Goal: Task Accomplishment & Management: Use online tool/utility

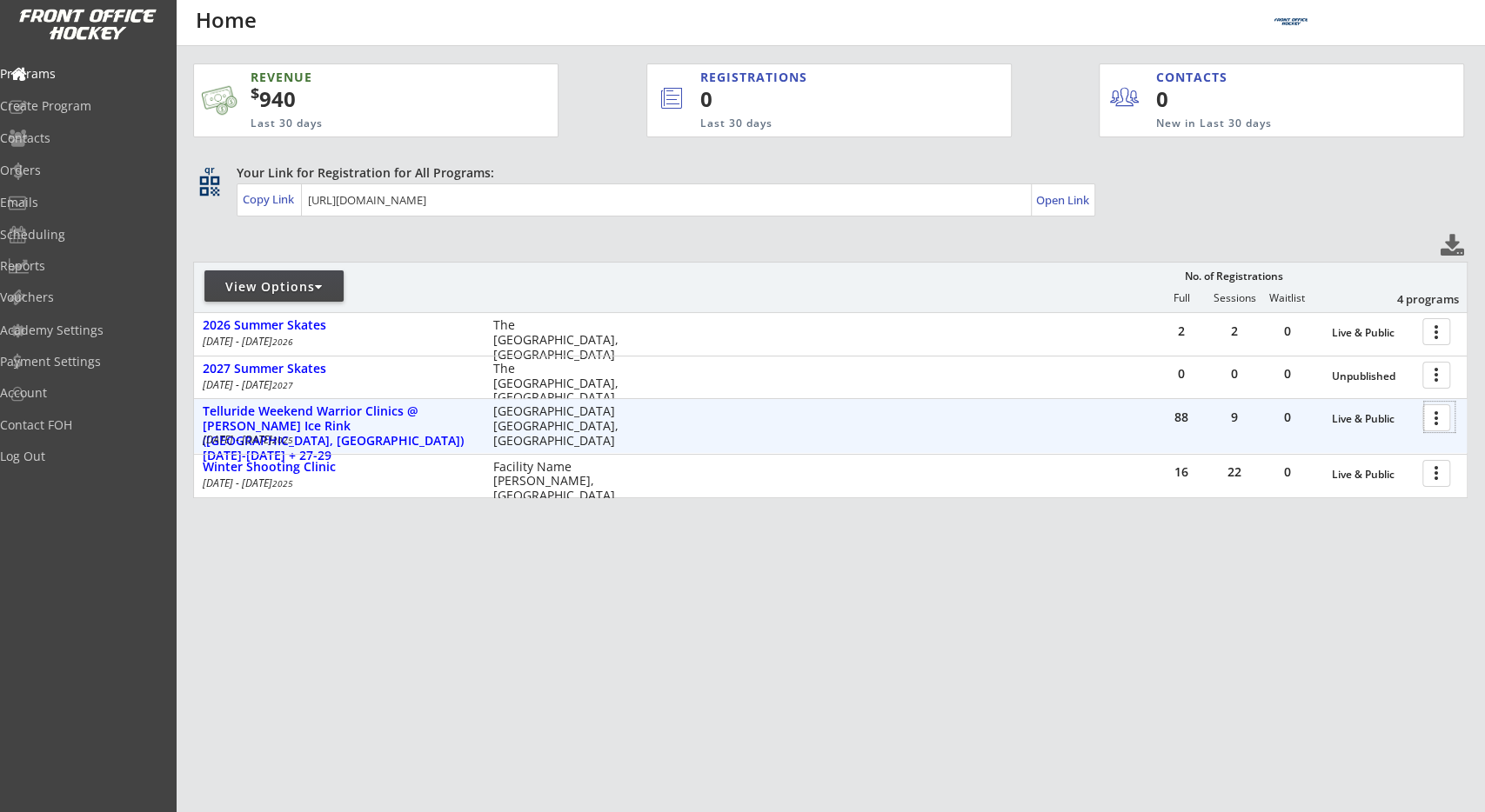
click at [1440, 412] on div at bounding box center [1439, 416] width 30 height 30
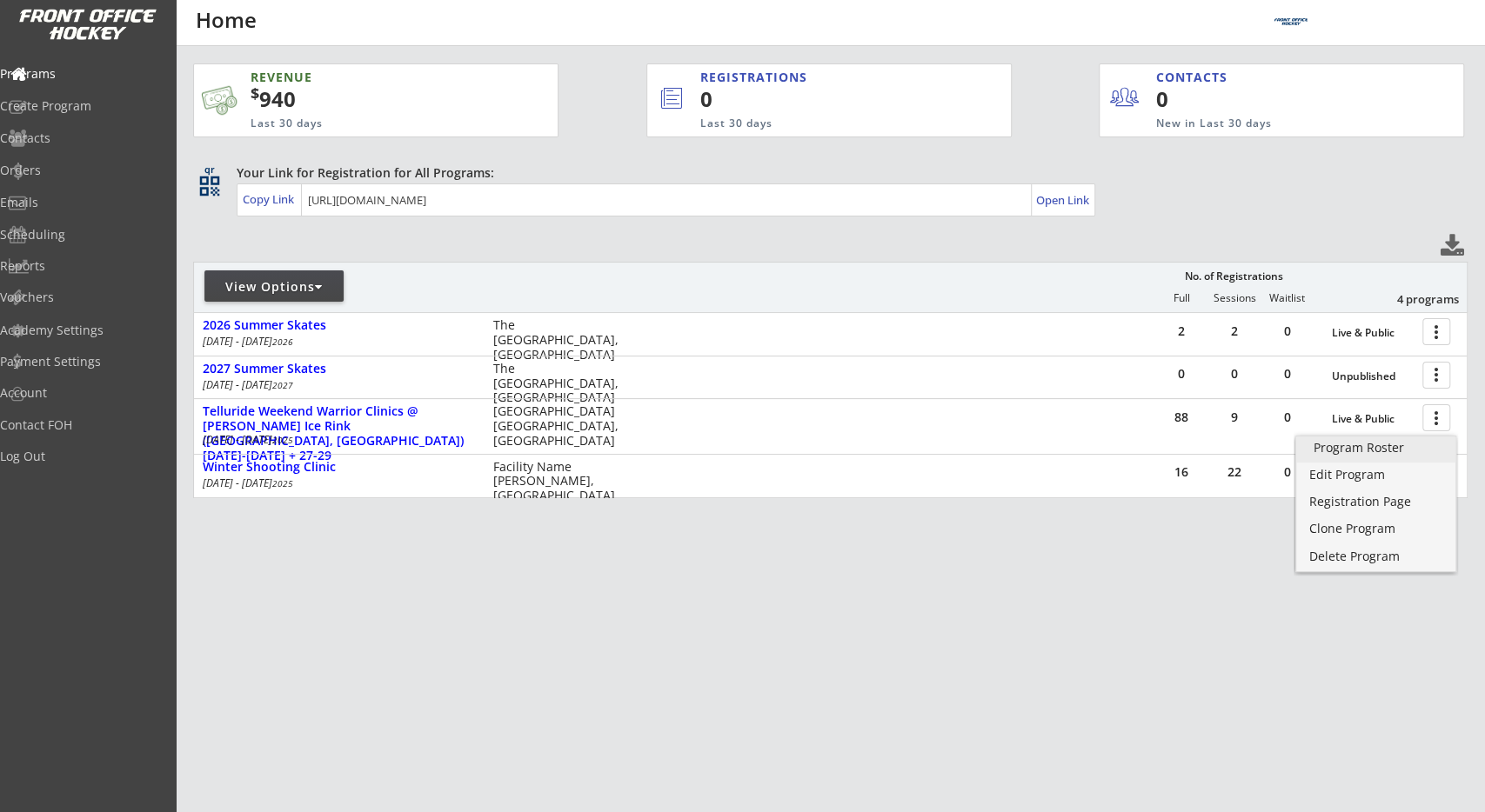
click at [1347, 451] on div "Program Roster" at bounding box center [1376, 447] width 126 height 12
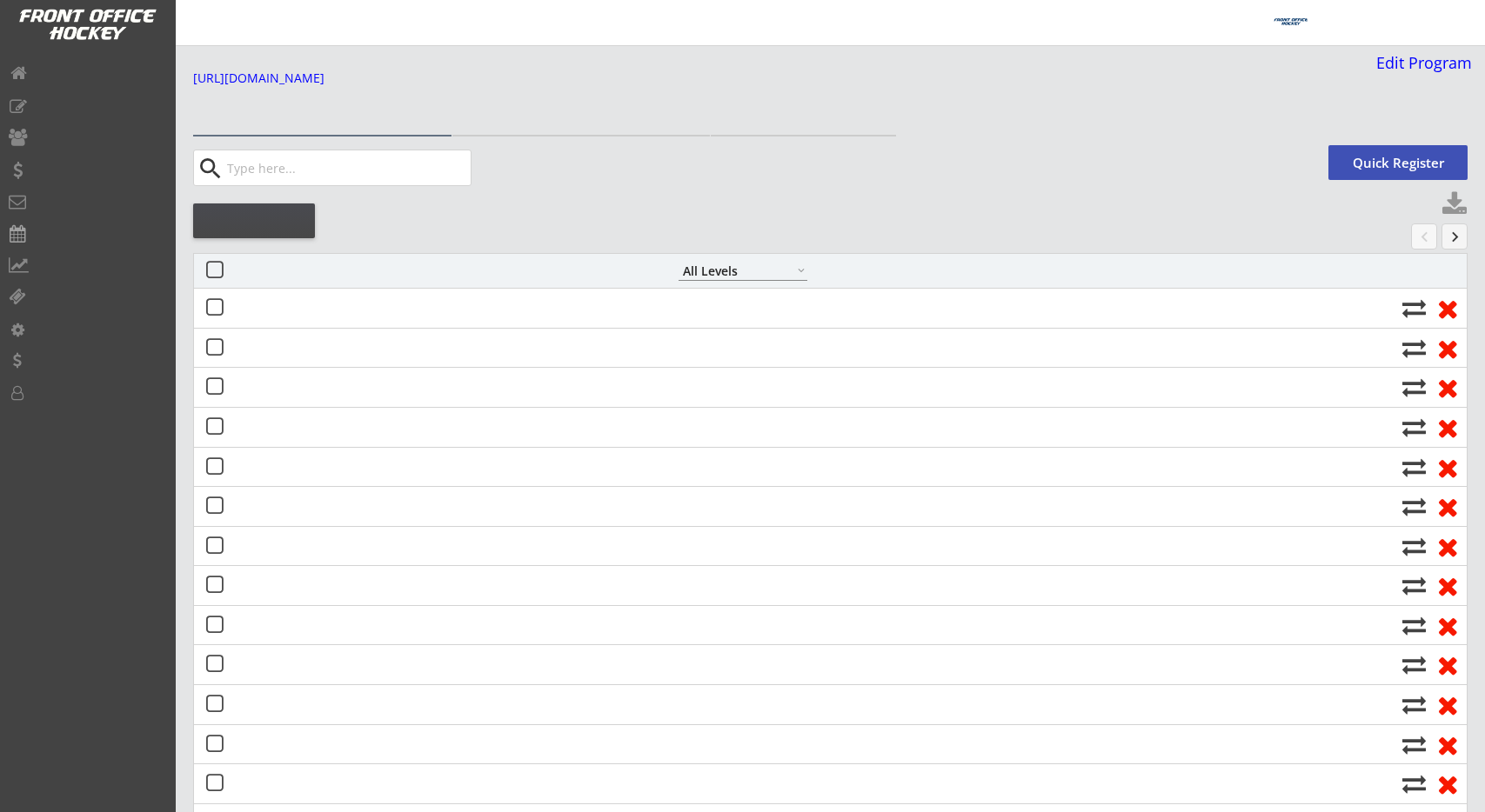
select select ""All Levels""
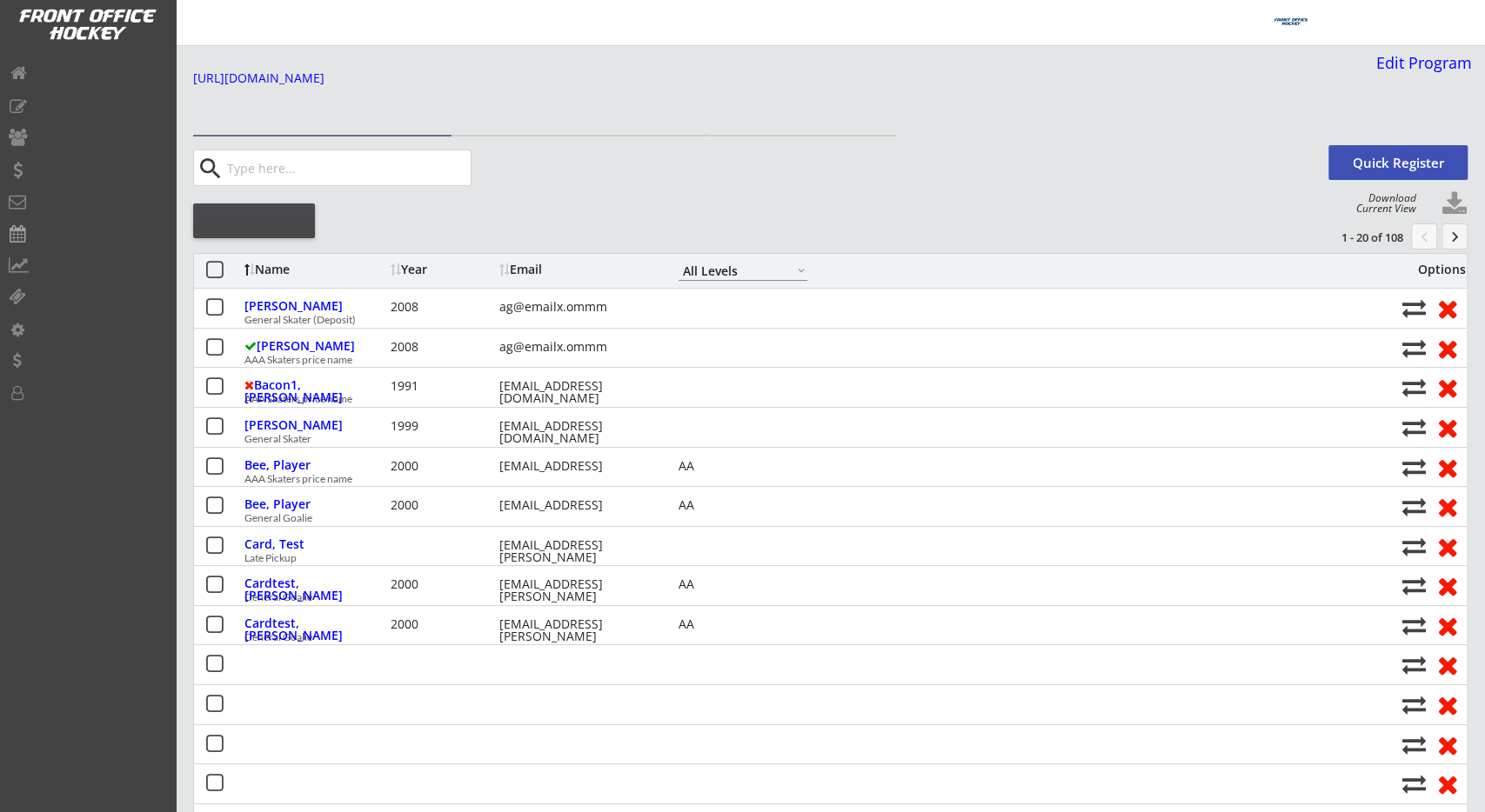
select select ""All Levels""
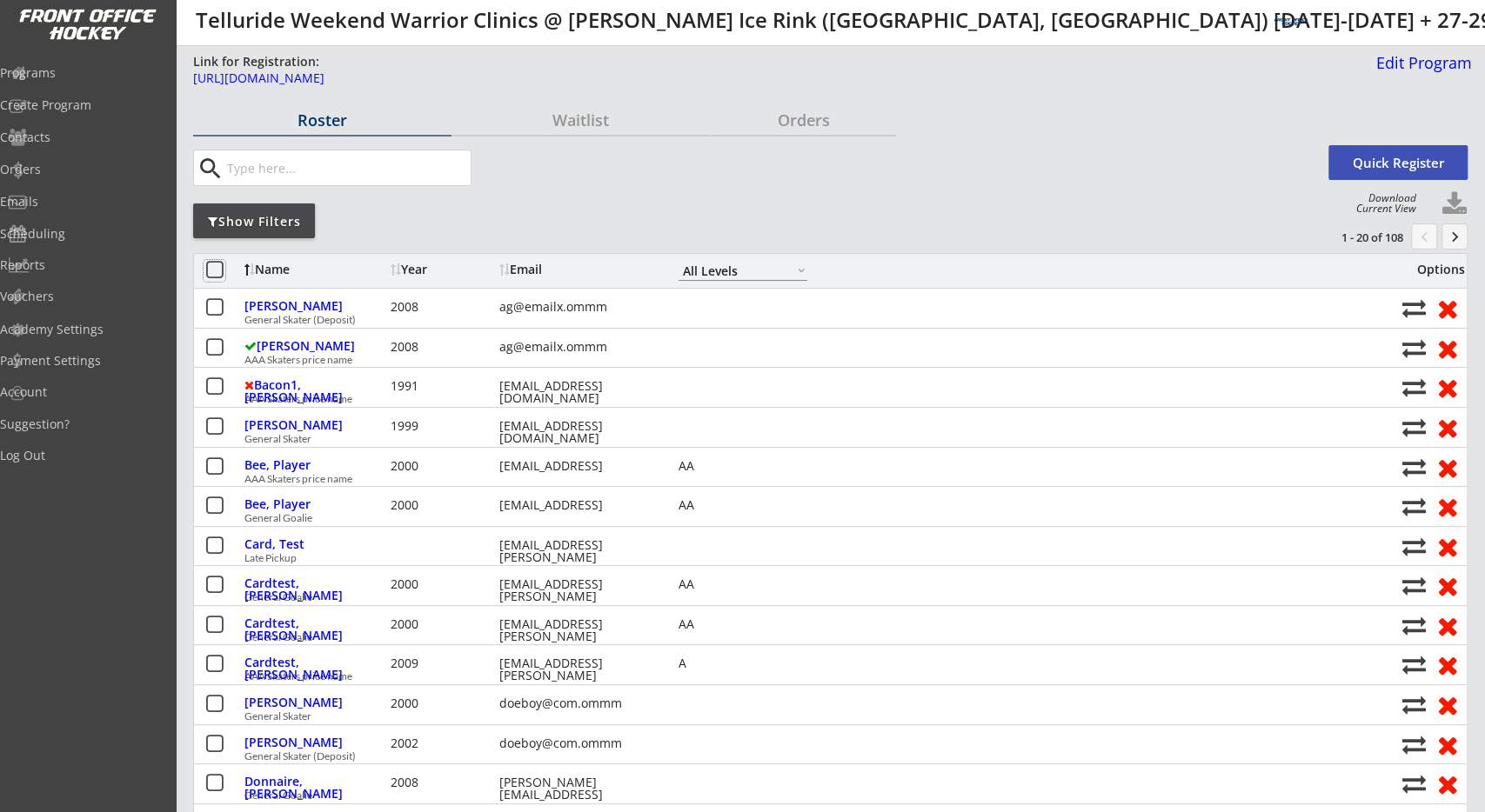
click at [214, 276] on button at bounding box center [214, 271] width 22 height 22
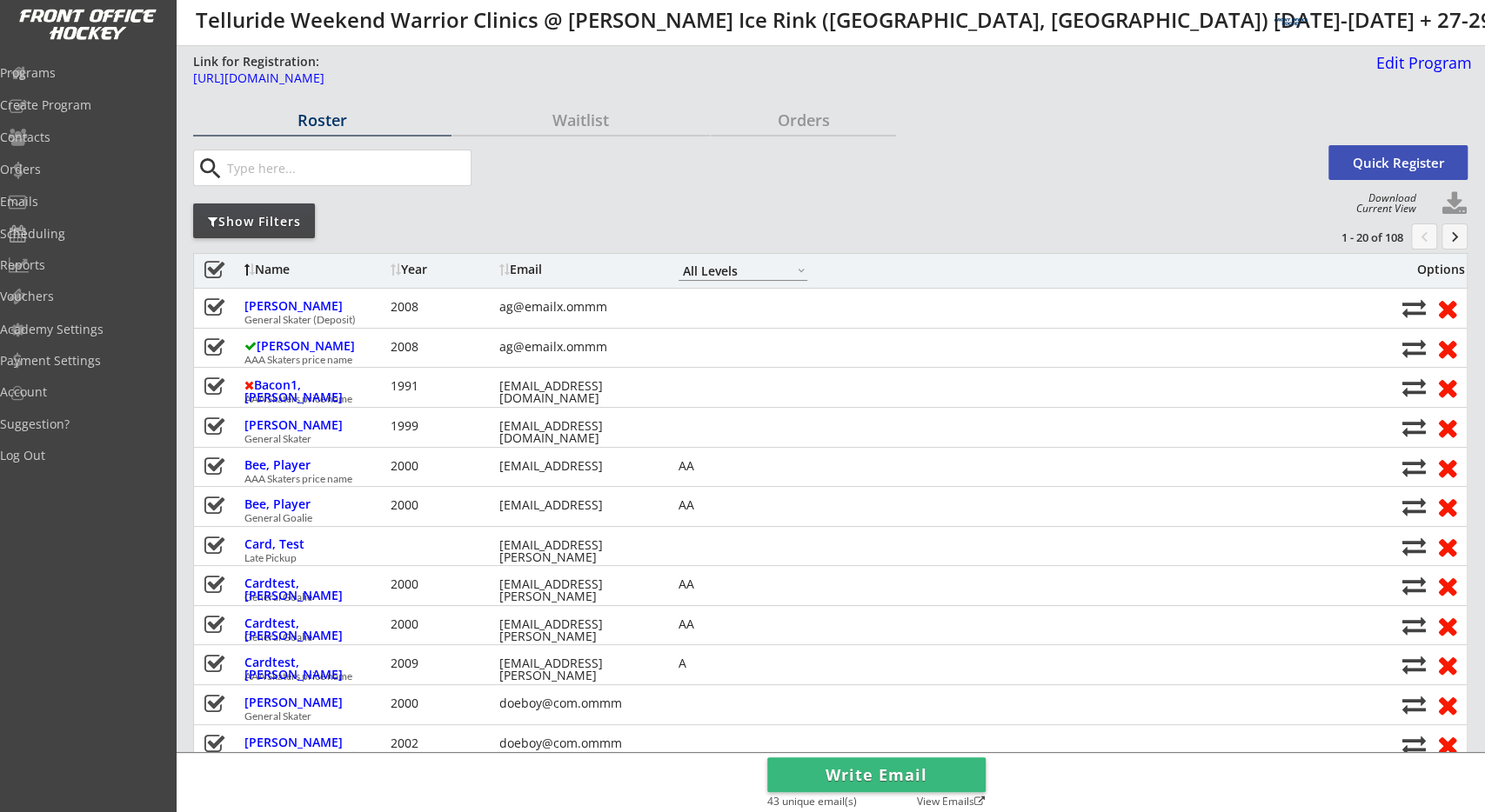
click at [813, 766] on button "Write Email" at bounding box center [876, 775] width 218 height 35
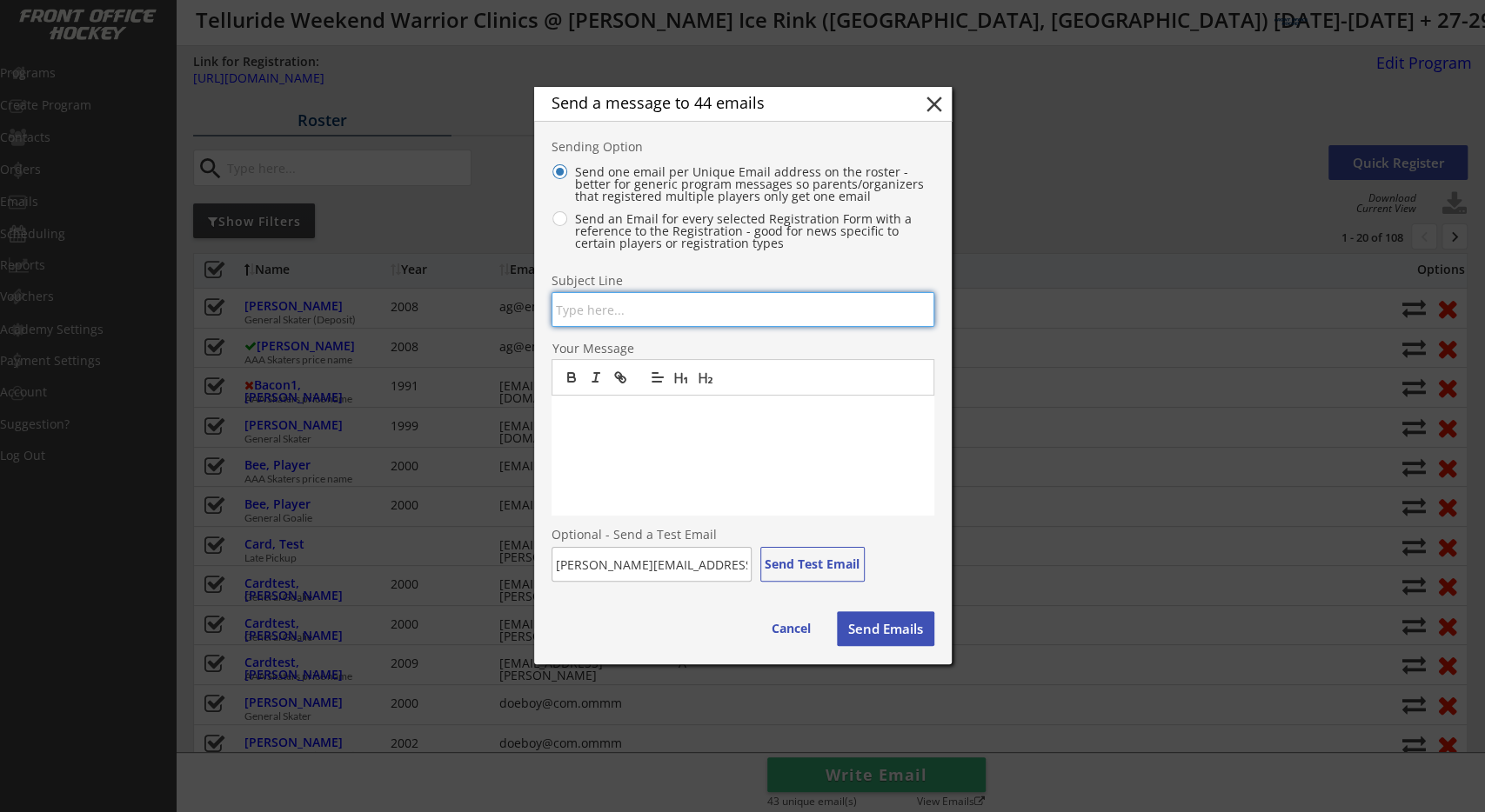
click at [662, 305] on input "input" at bounding box center [743, 310] width 383 height 35
type input "Test"
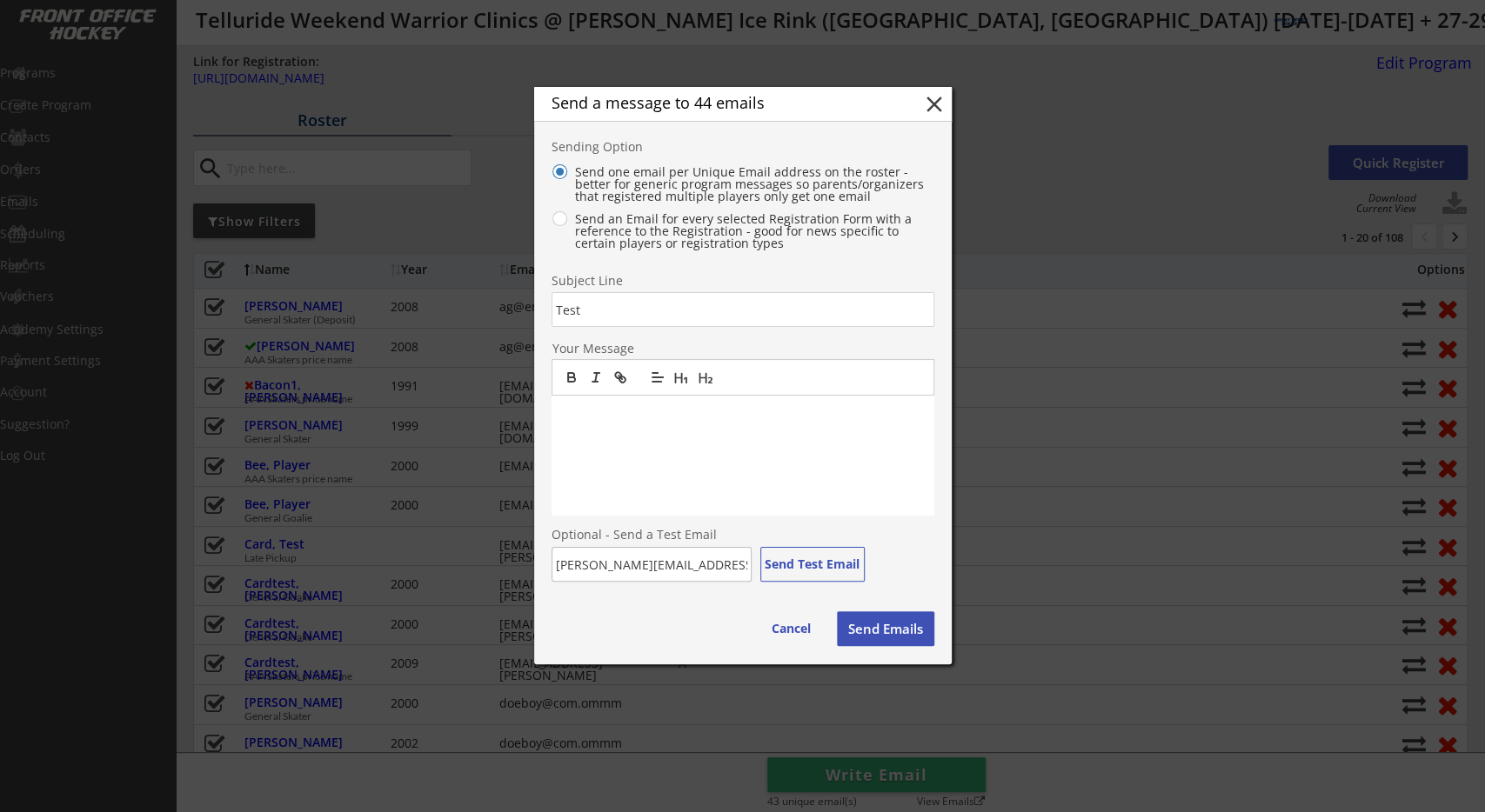
click at [706, 433] on div at bounding box center [743, 456] width 383 height 121
click at [789, 561] on button "Send Test Email" at bounding box center [812, 565] width 104 height 35
click at [744, 592] on div "Send a message to 44 emails close Sending Option Send one email per Unique Emai…" at bounding box center [743, 376] width 418 height 577
click at [380, 212] on div at bounding box center [742, 406] width 1485 height 812
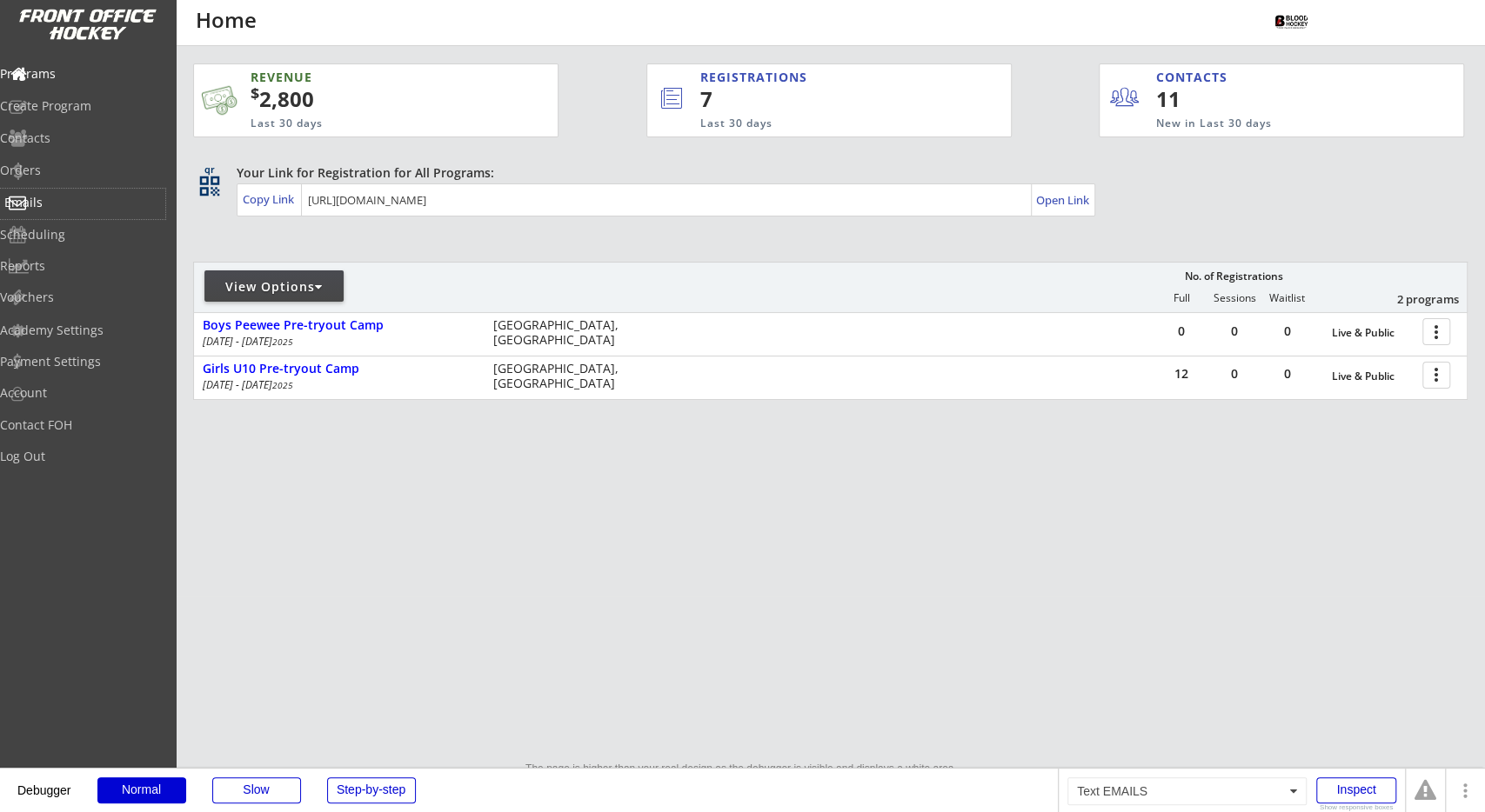
click at [118, 196] on div "Emails" at bounding box center [82, 203] width 165 height 30
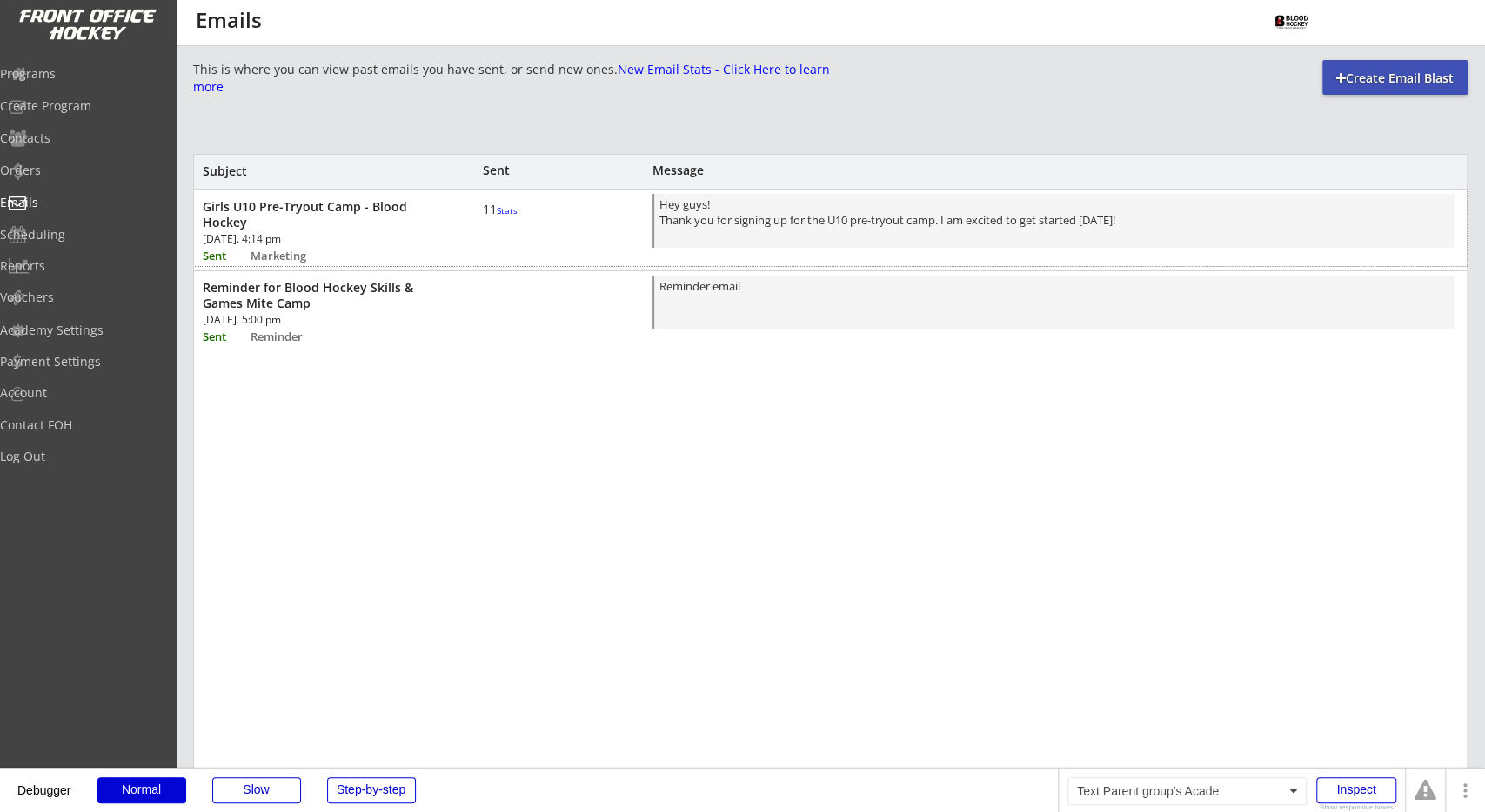
click at [497, 216] on font "Stats" at bounding box center [507, 210] width 21 height 12
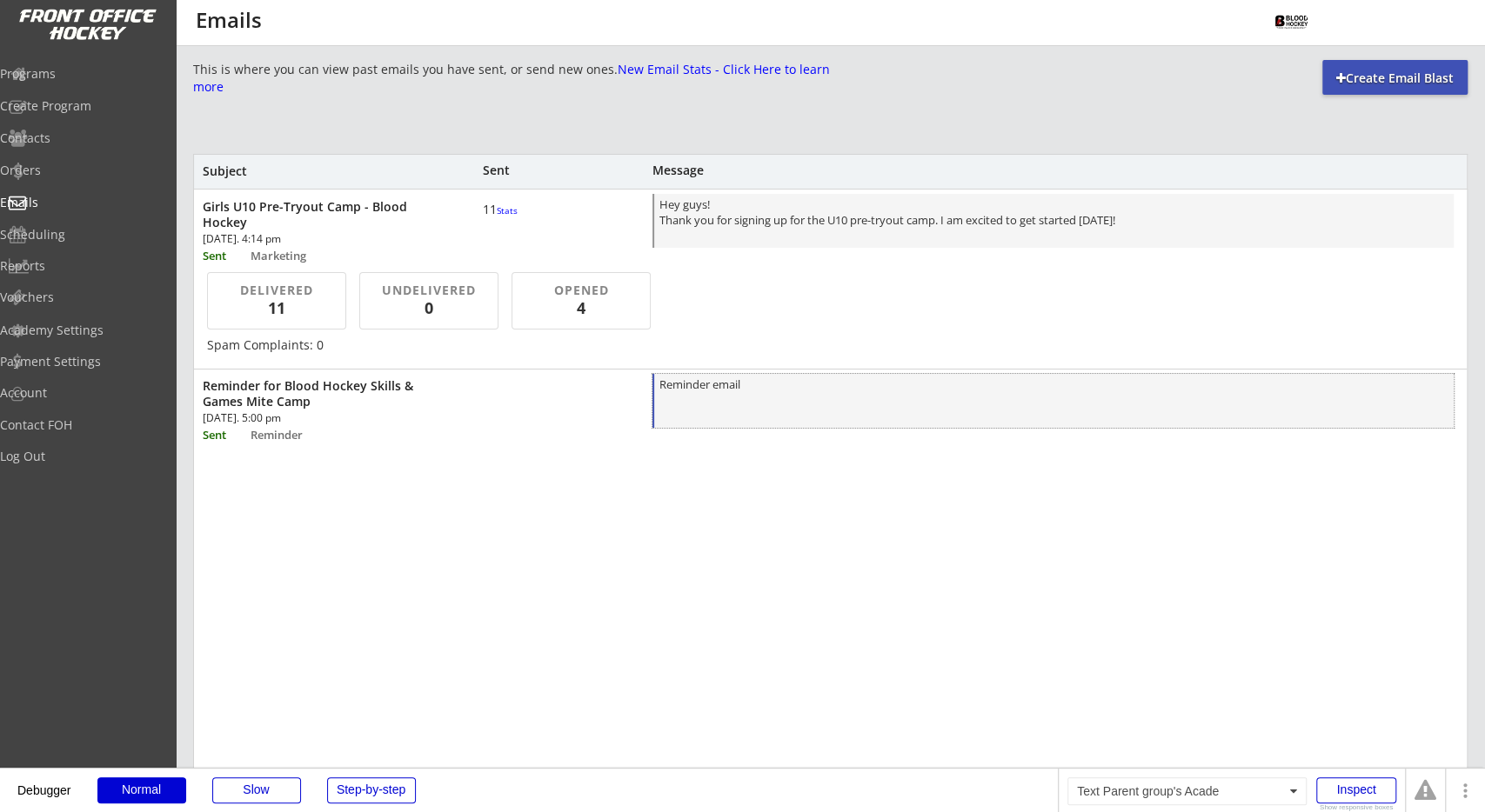
click at [742, 417] on div "Reminder email" at bounding box center [1053, 402] width 789 height 51
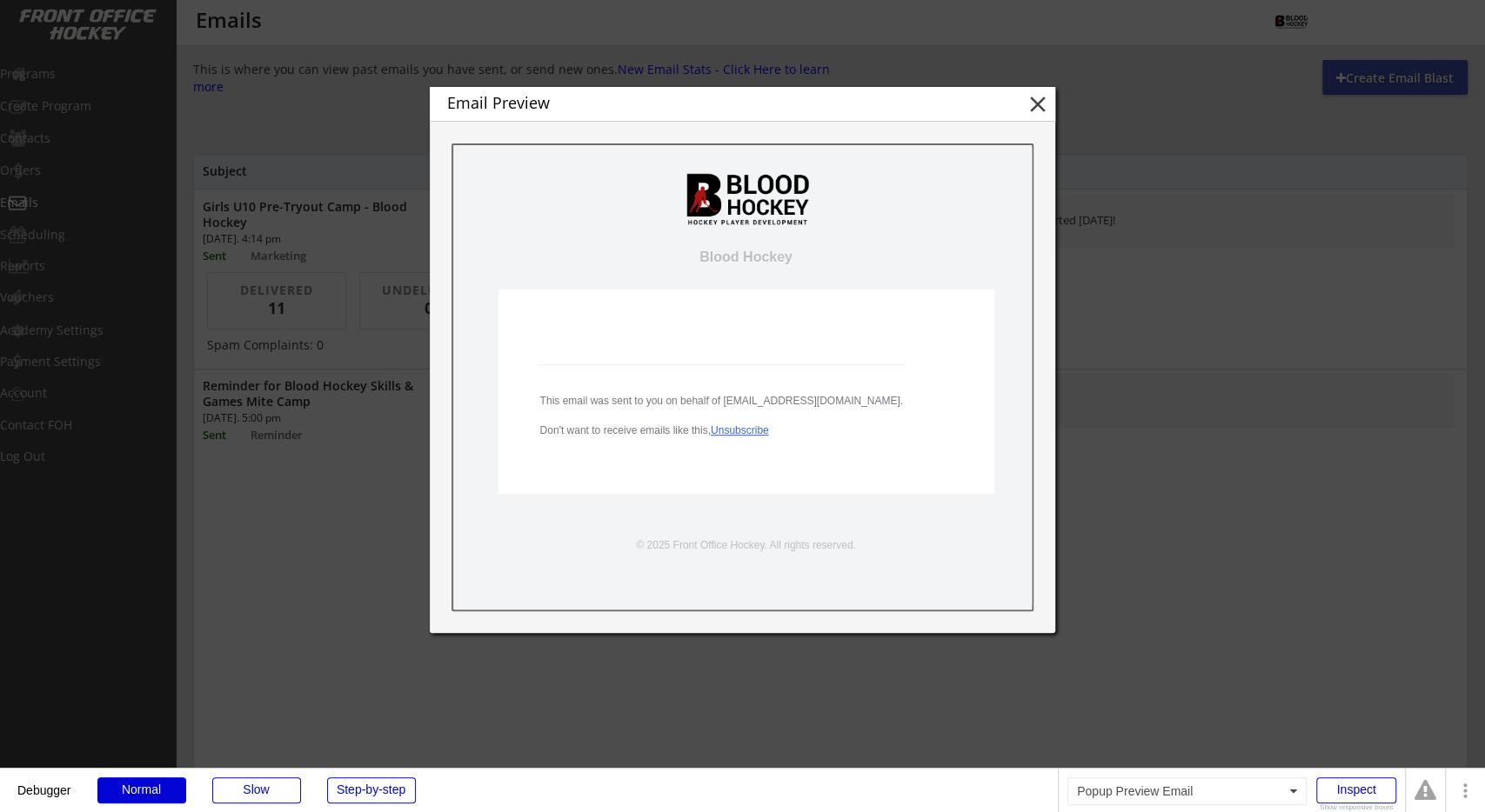
click at [1107, 354] on div at bounding box center [742, 406] width 1485 height 812
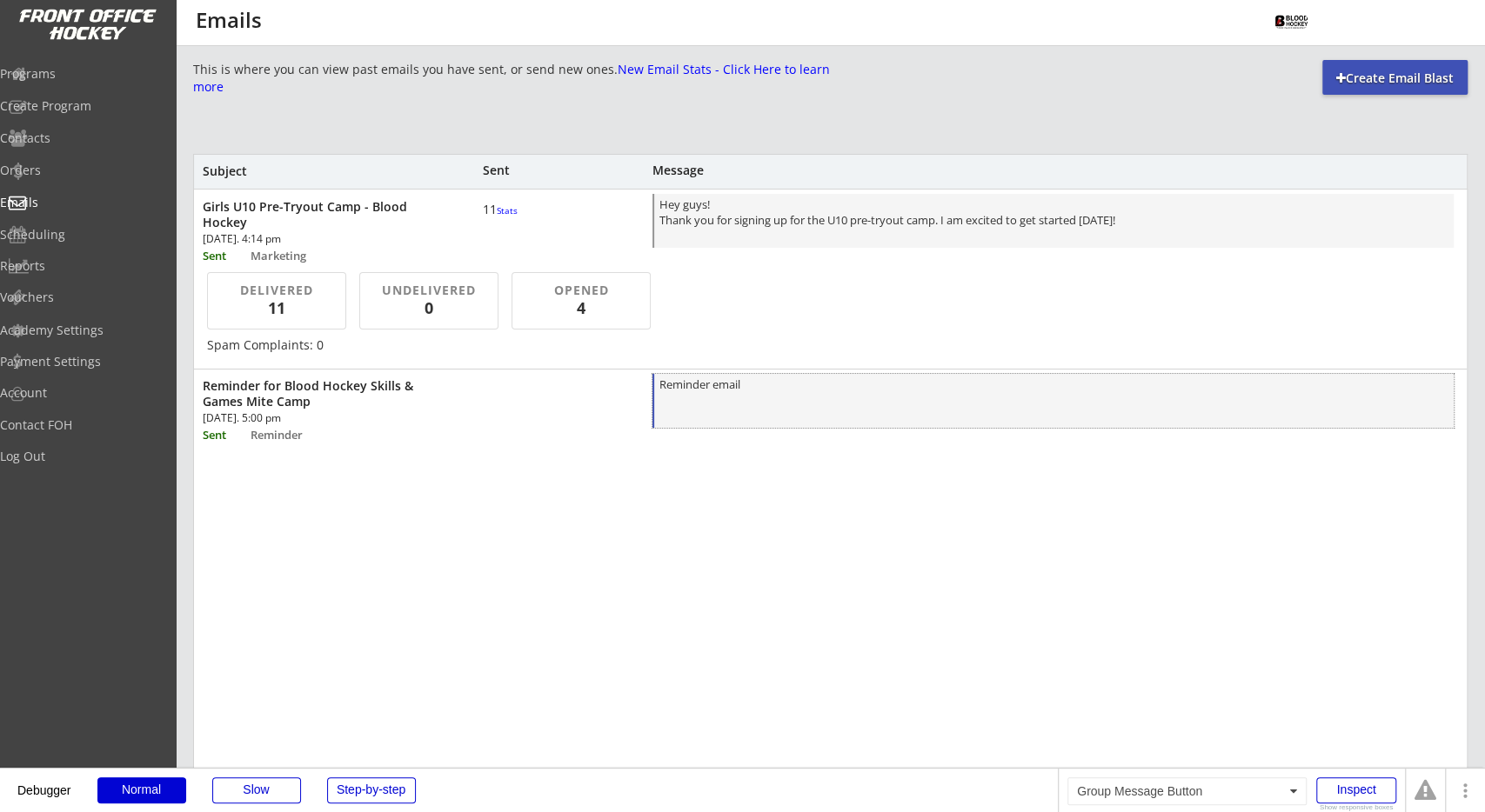
click at [716, 401] on div "Reminder email" at bounding box center [1053, 402] width 789 height 51
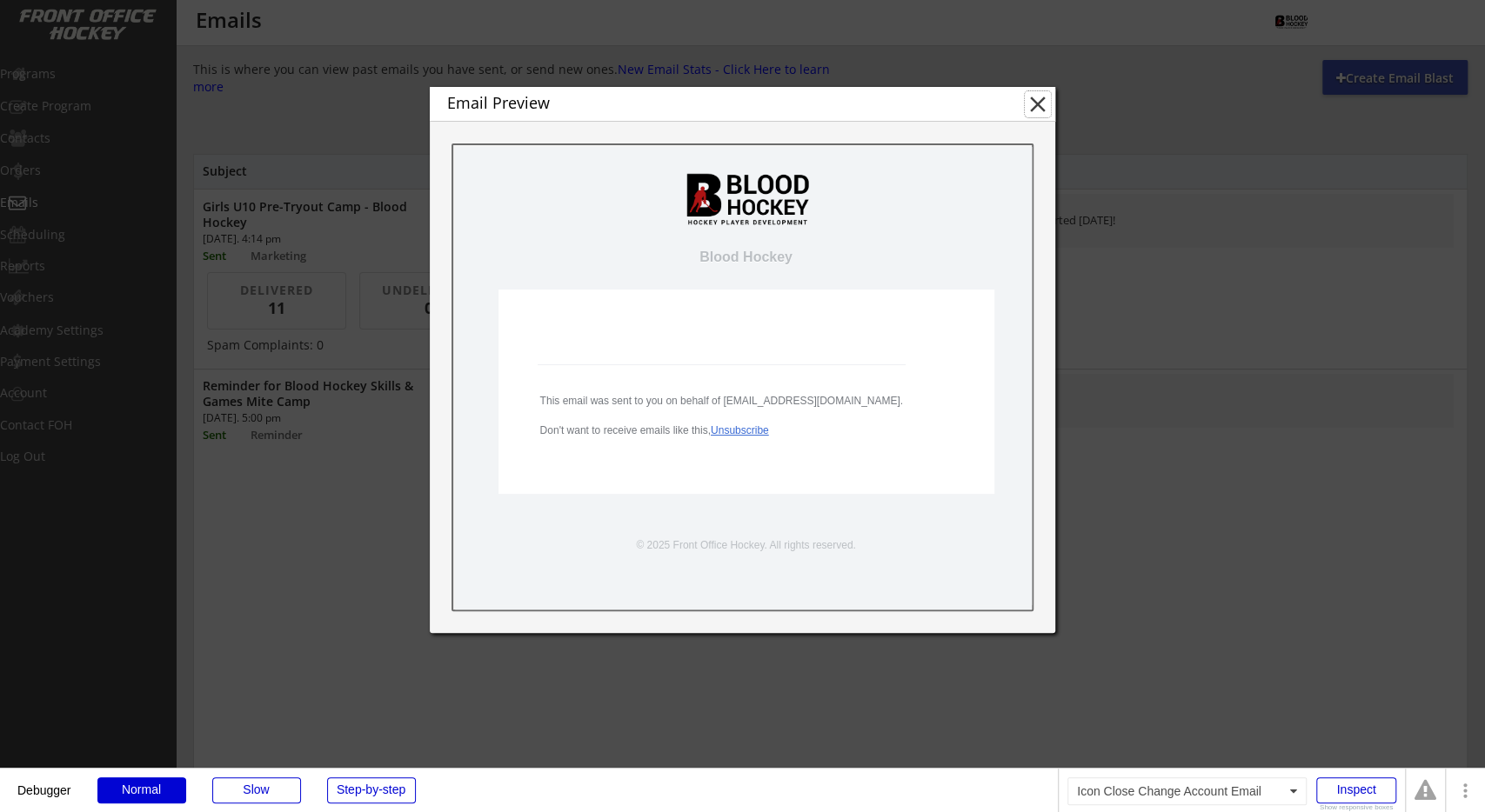
click at [1043, 98] on button "close" at bounding box center [1038, 104] width 26 height 26
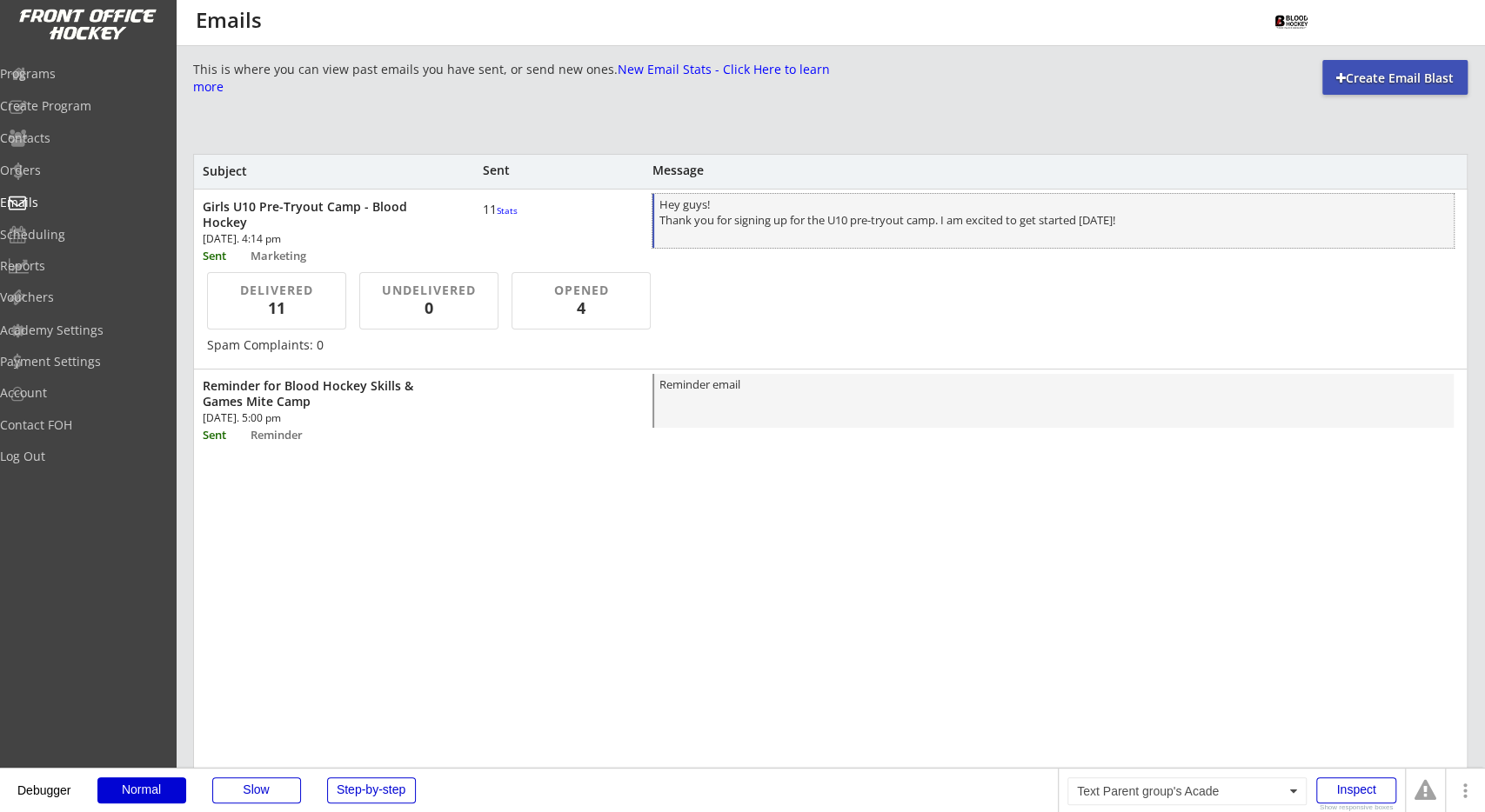
click at [747, 209] on div "Hey guys! Thank you for signing up for the U10 pre-tryout camp. I am excited to…" at bounding box center [1053, 222] width 789 height 51
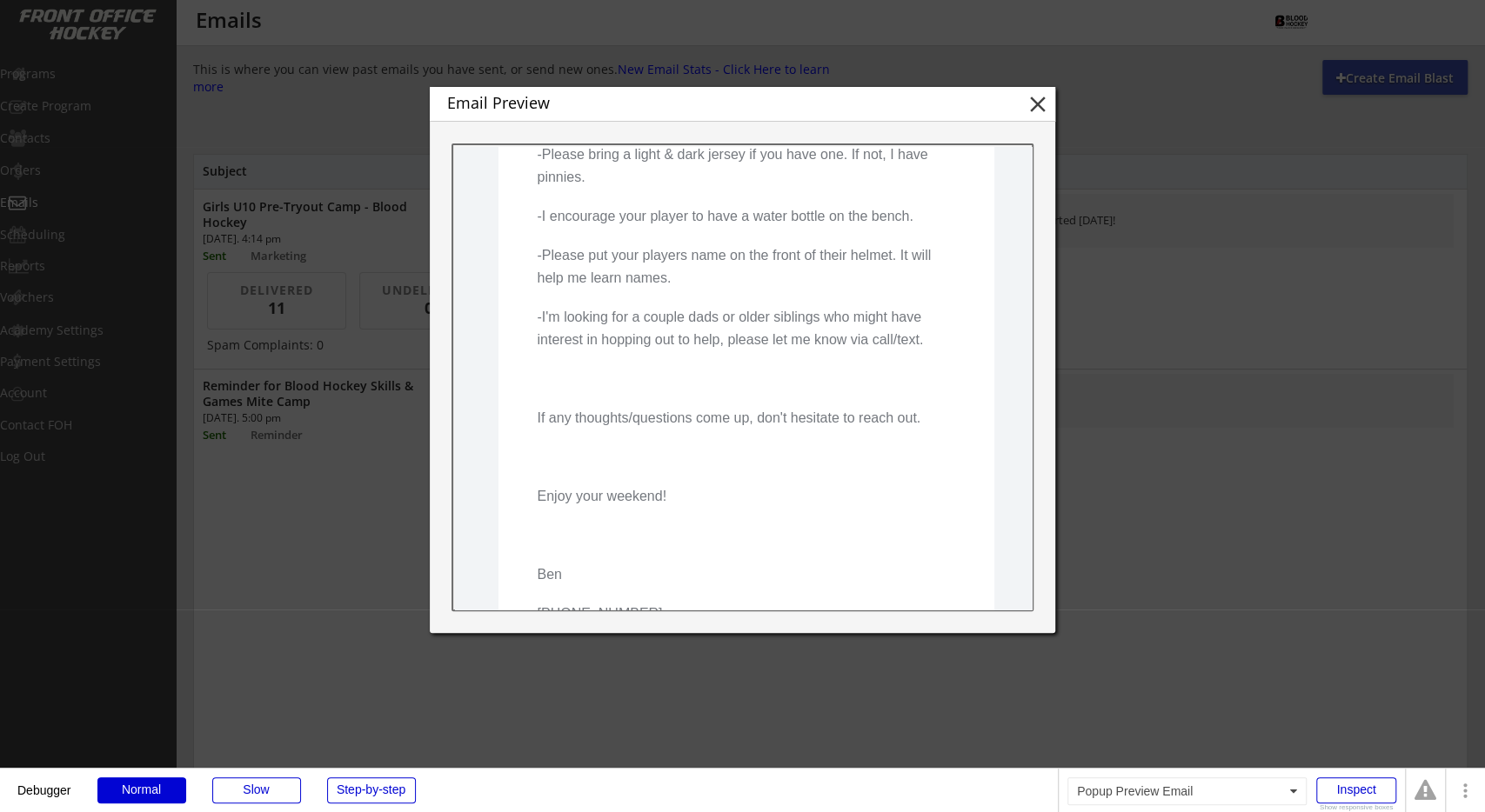
scroll to position [471, 0]
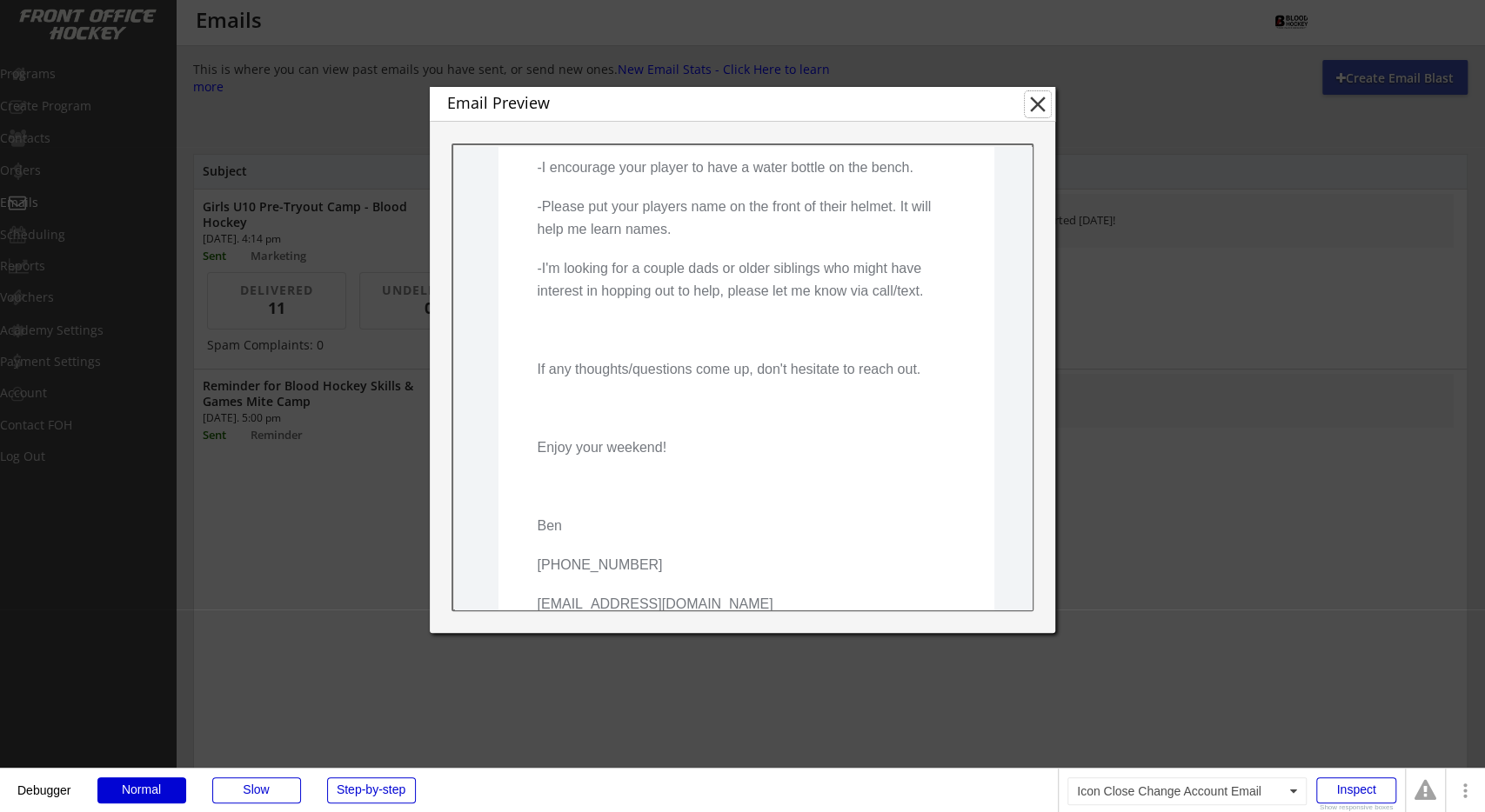
click at [1036, 107] on button "close" at bounding box center [1038, 104] width 26 height 26
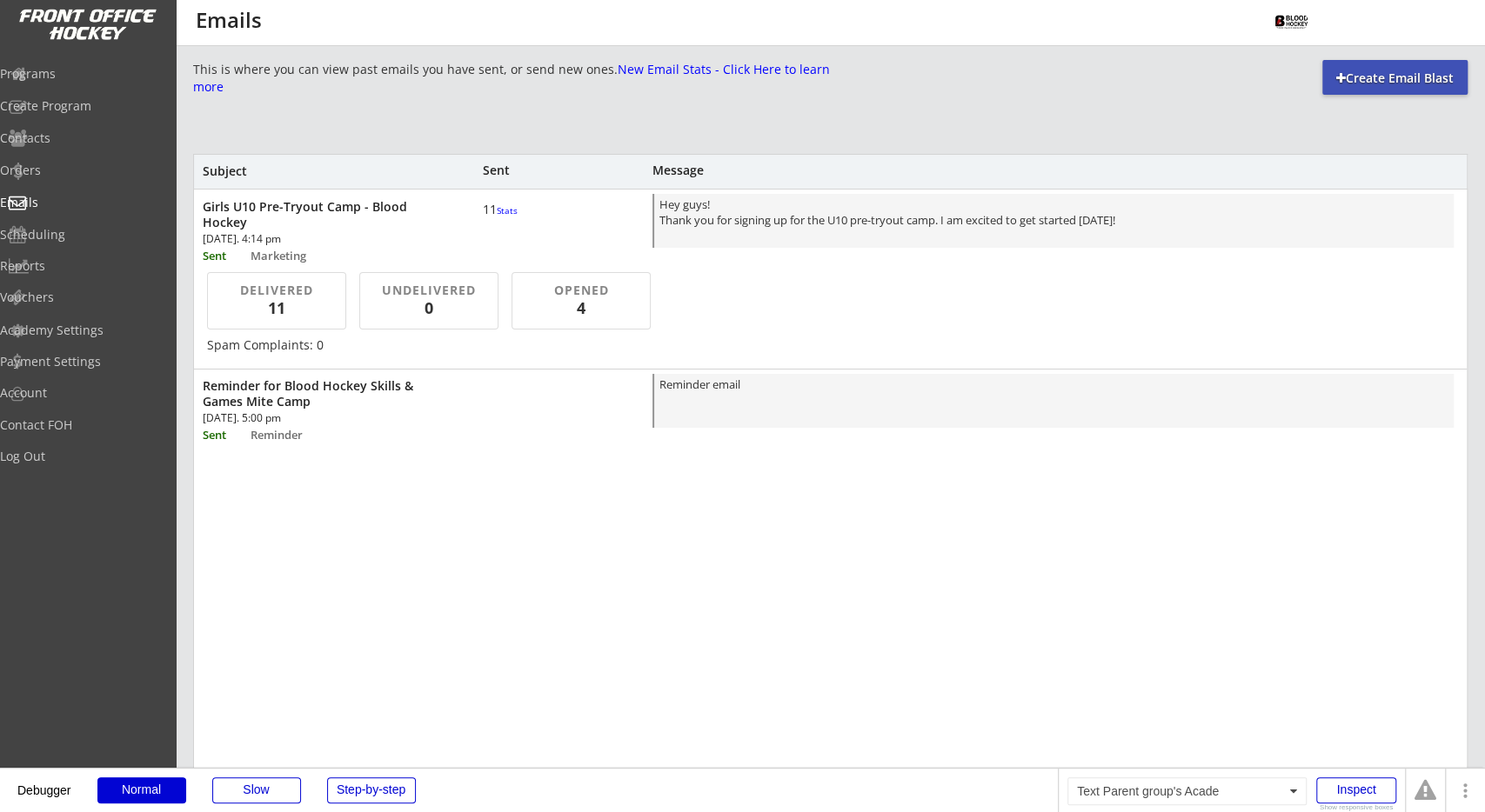
click at [497, 216] on font "Stats" at bounding box center [507, 210] width 21 height 12
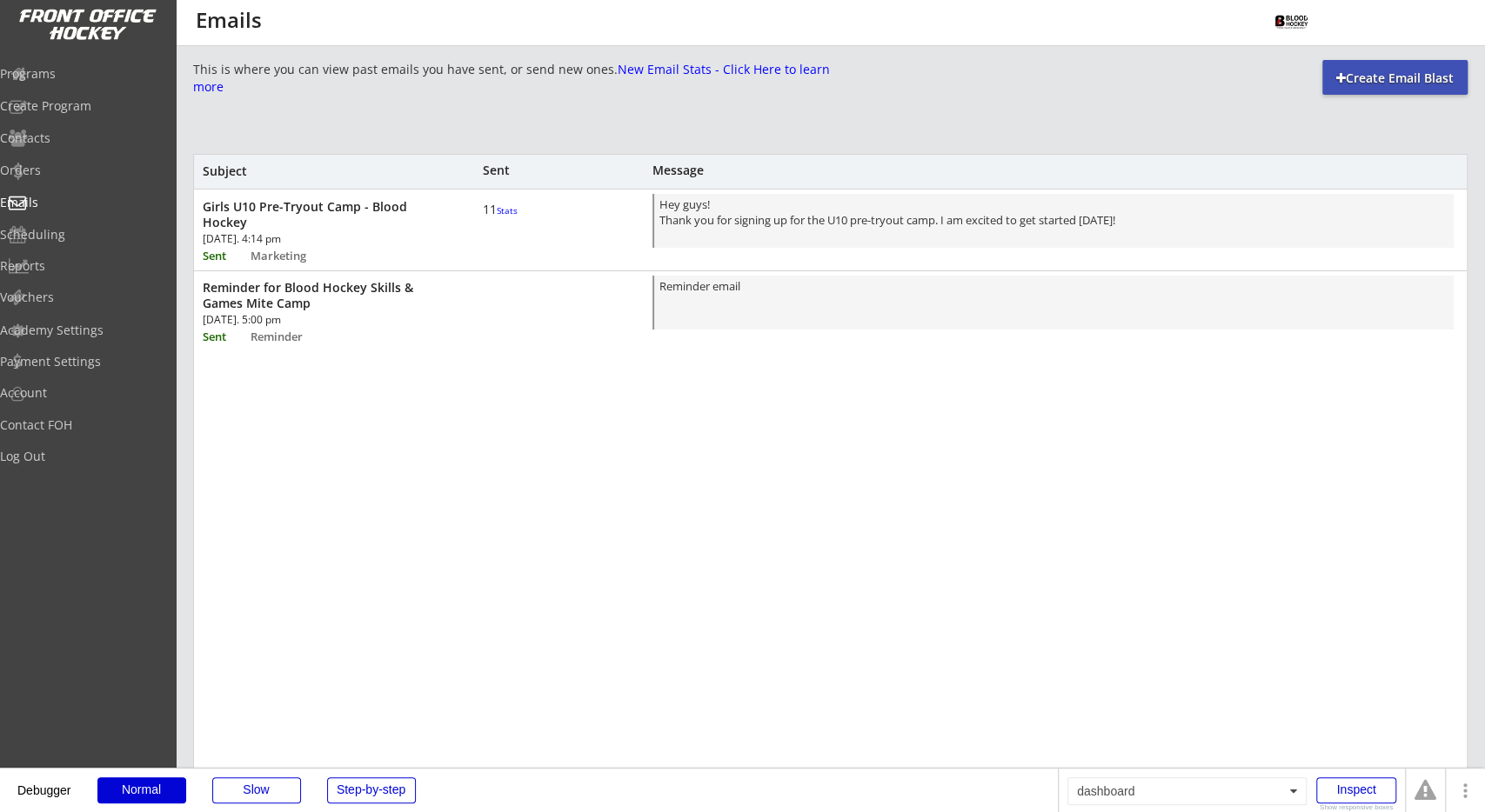
click at [497, 216] on font "Stats" at bounding box center [507, 210] width 21 height 12
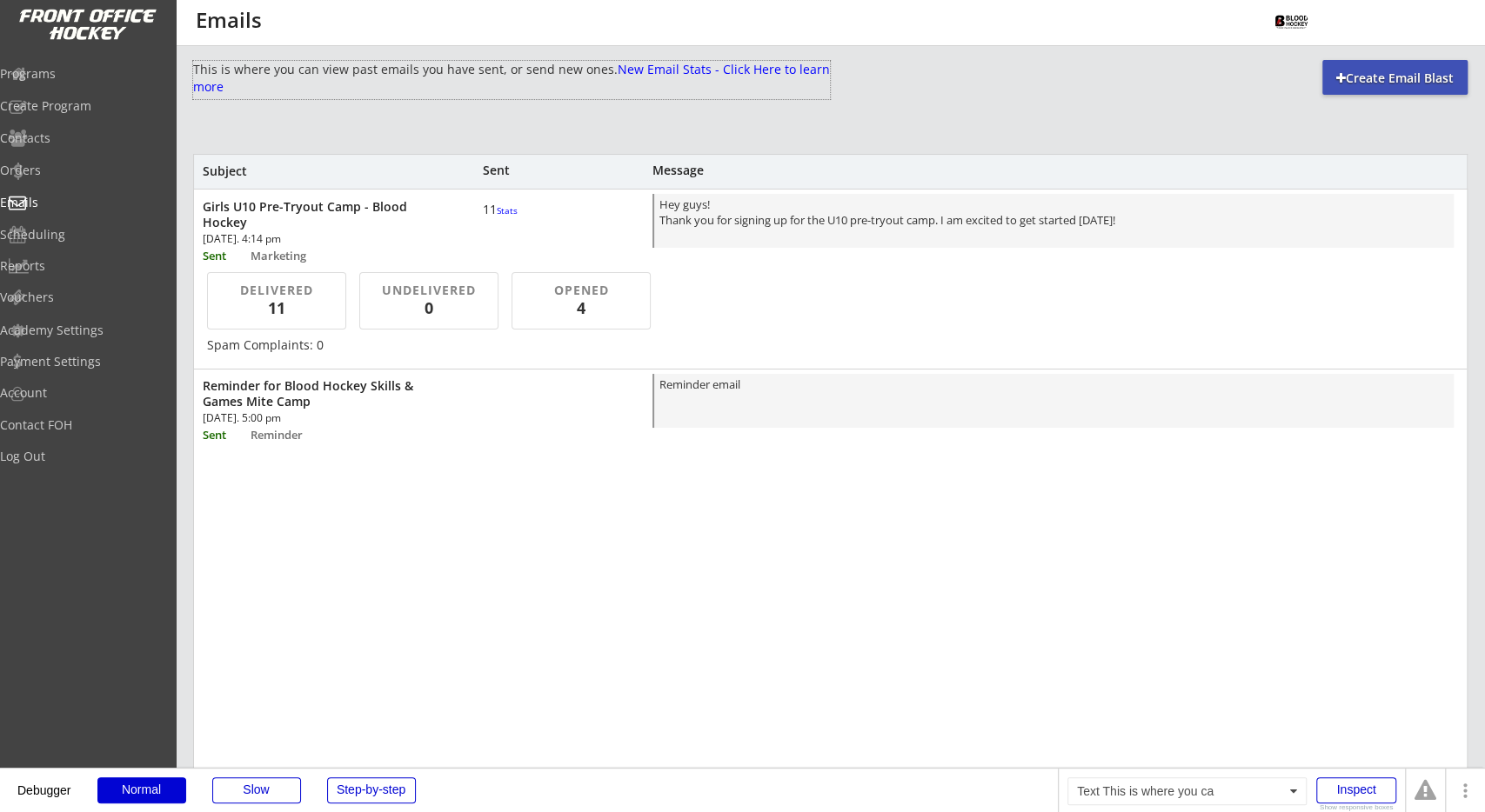
click at [393, 98] on div "This is where you can view past emails you have sent, or send new ones. New Ema…" at bounding box center [512, 80] width 637 height 38
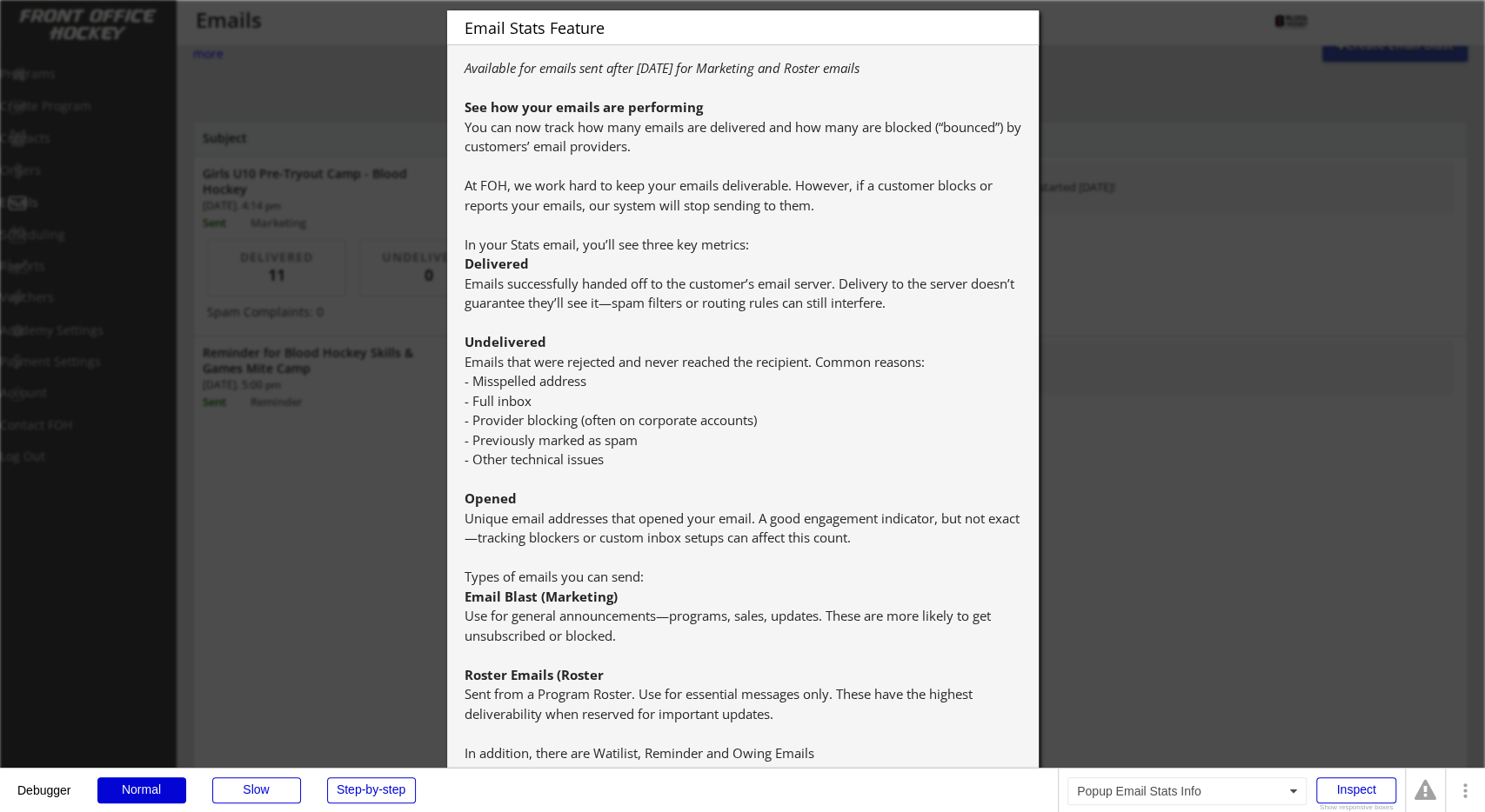
scroll to position [29, 0]
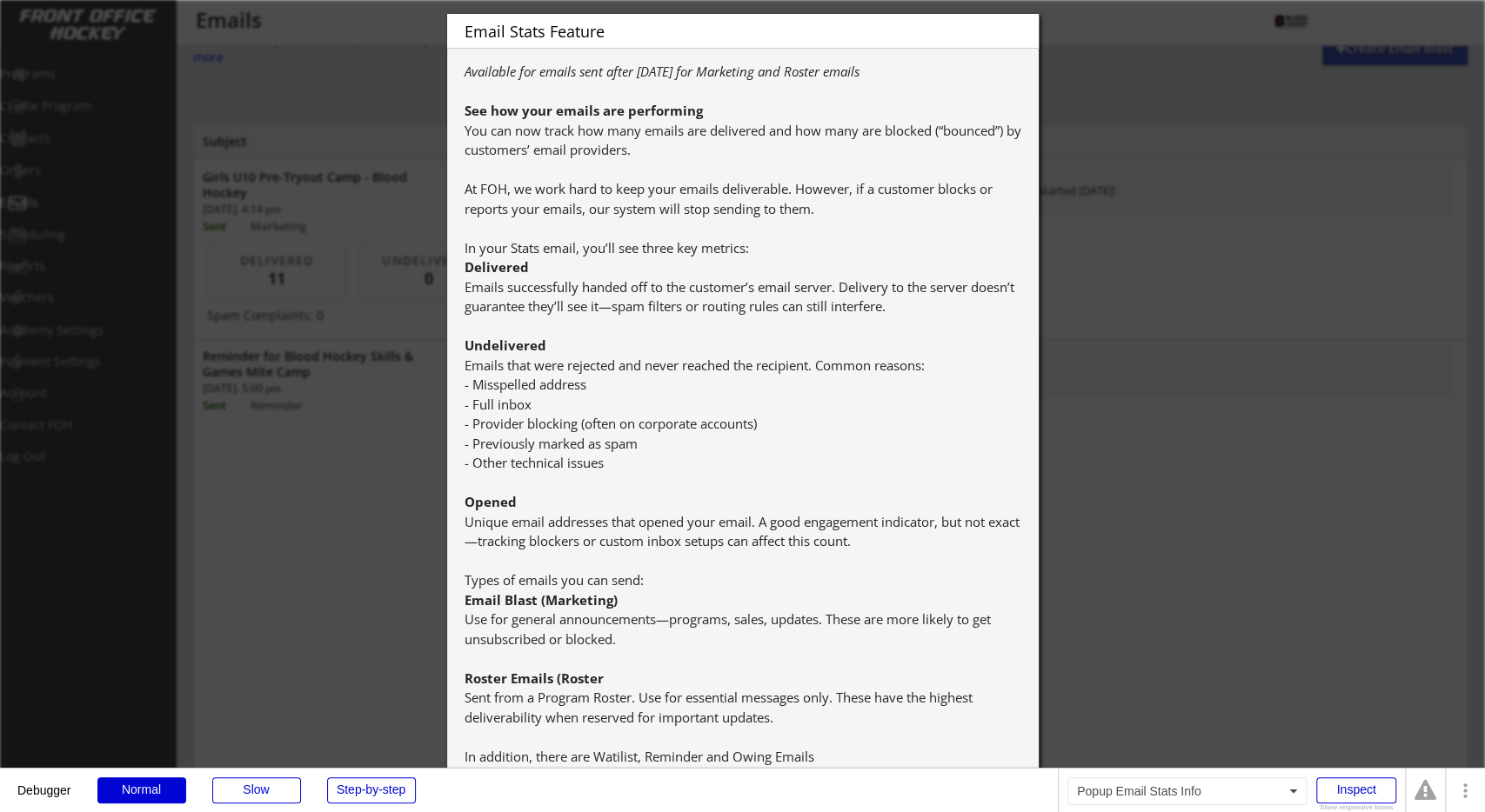
click at [822, 145] on div "Available for emails sent after July 25th for Marketing and Roster emails See h…" at bounding box center [742, 413] width 556 height 705
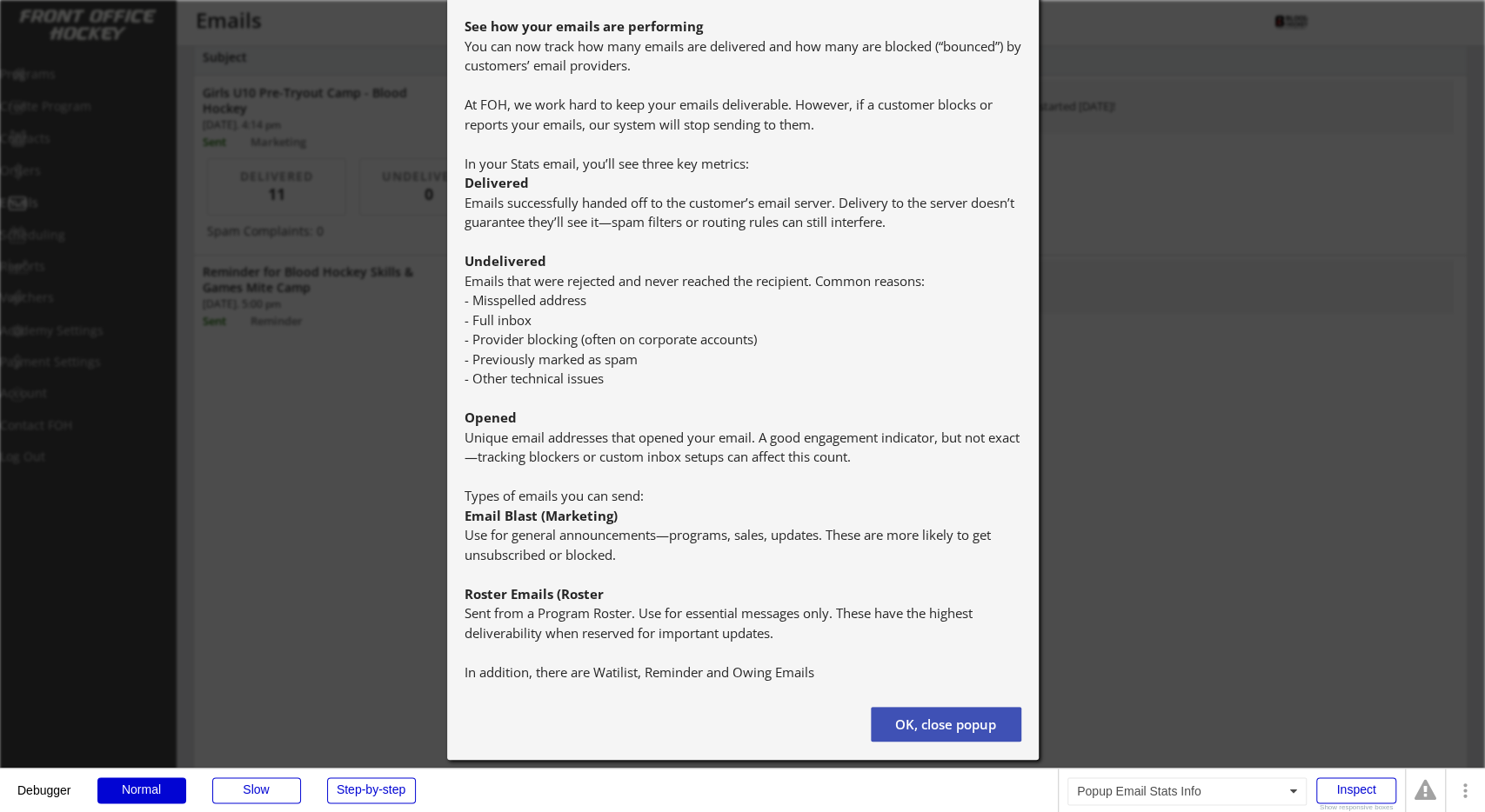
scroll to position [115, 0]
click at [930, 709] on button "OK, close popup" at bounding box center [946, 724] width 150 height 35
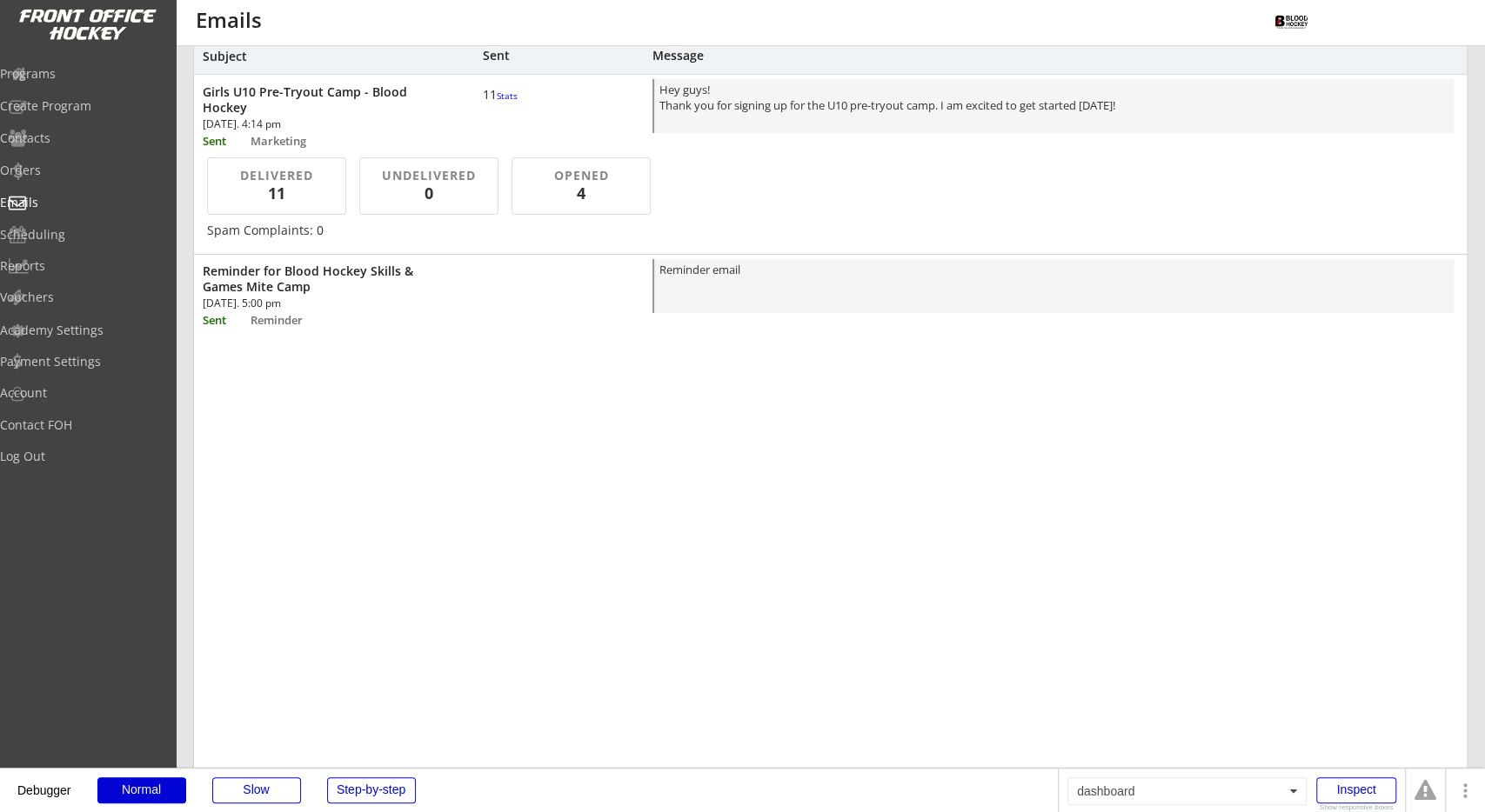
scroll to position [0, 0]
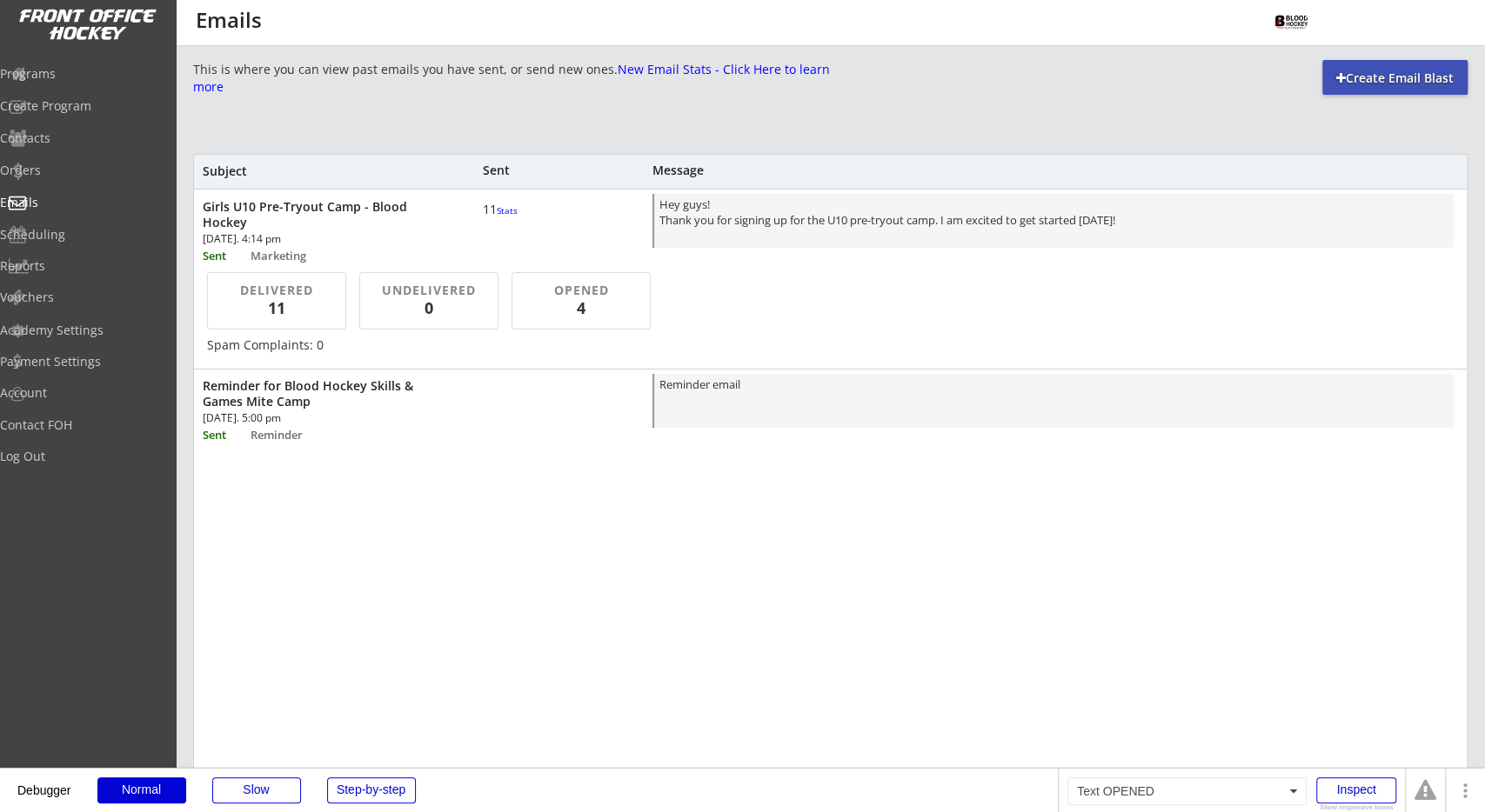
click at [578, 297] on div "OPENED" at bounding box center [581, 291] width 114 height 17
click at [452, 299] on div "0" at bounding box center [429, 309] width 111 height 22
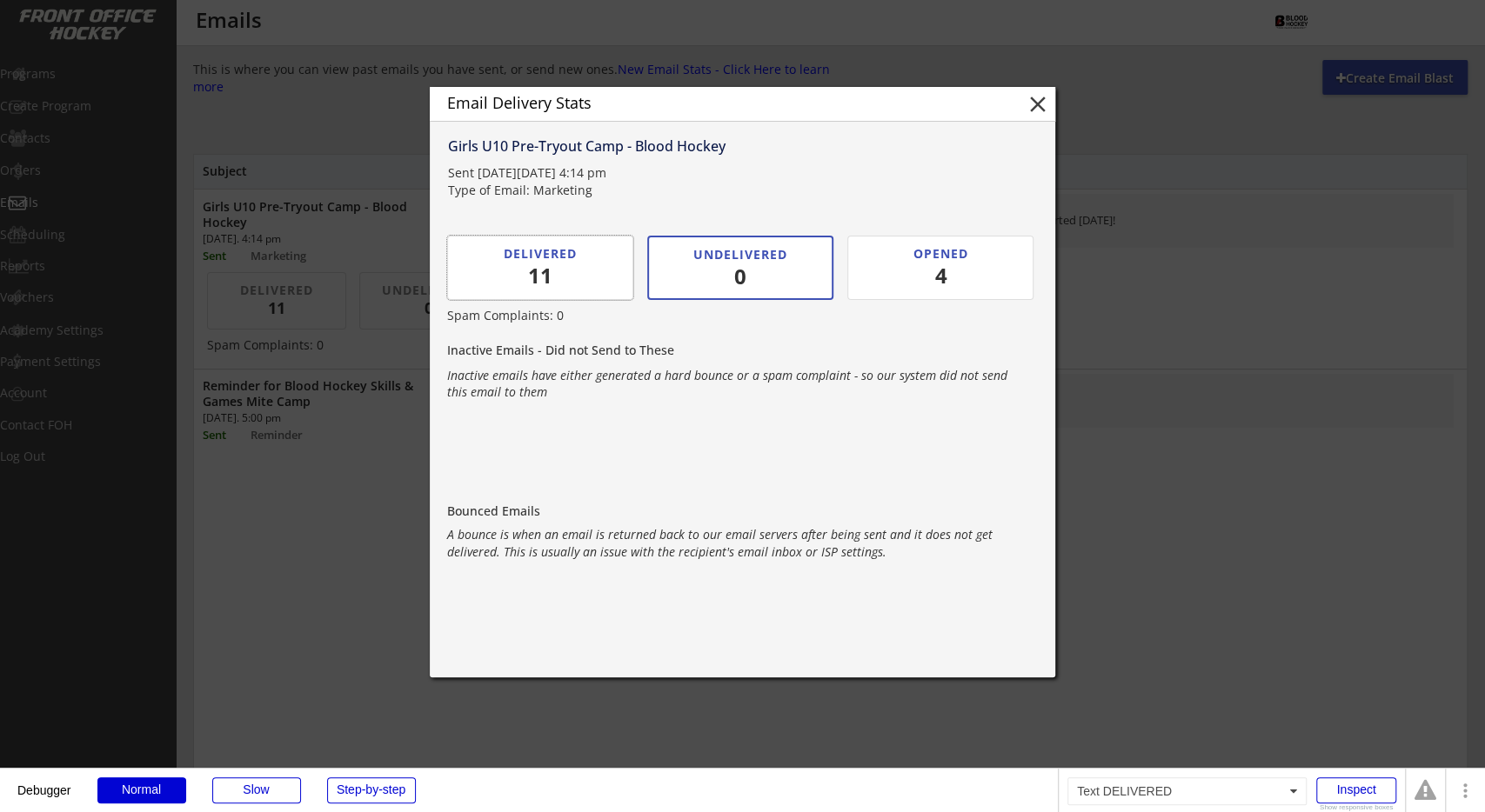
click at [572, 258] on div "DELIVERED" at bounding box center [540, 254] width 136 height 17
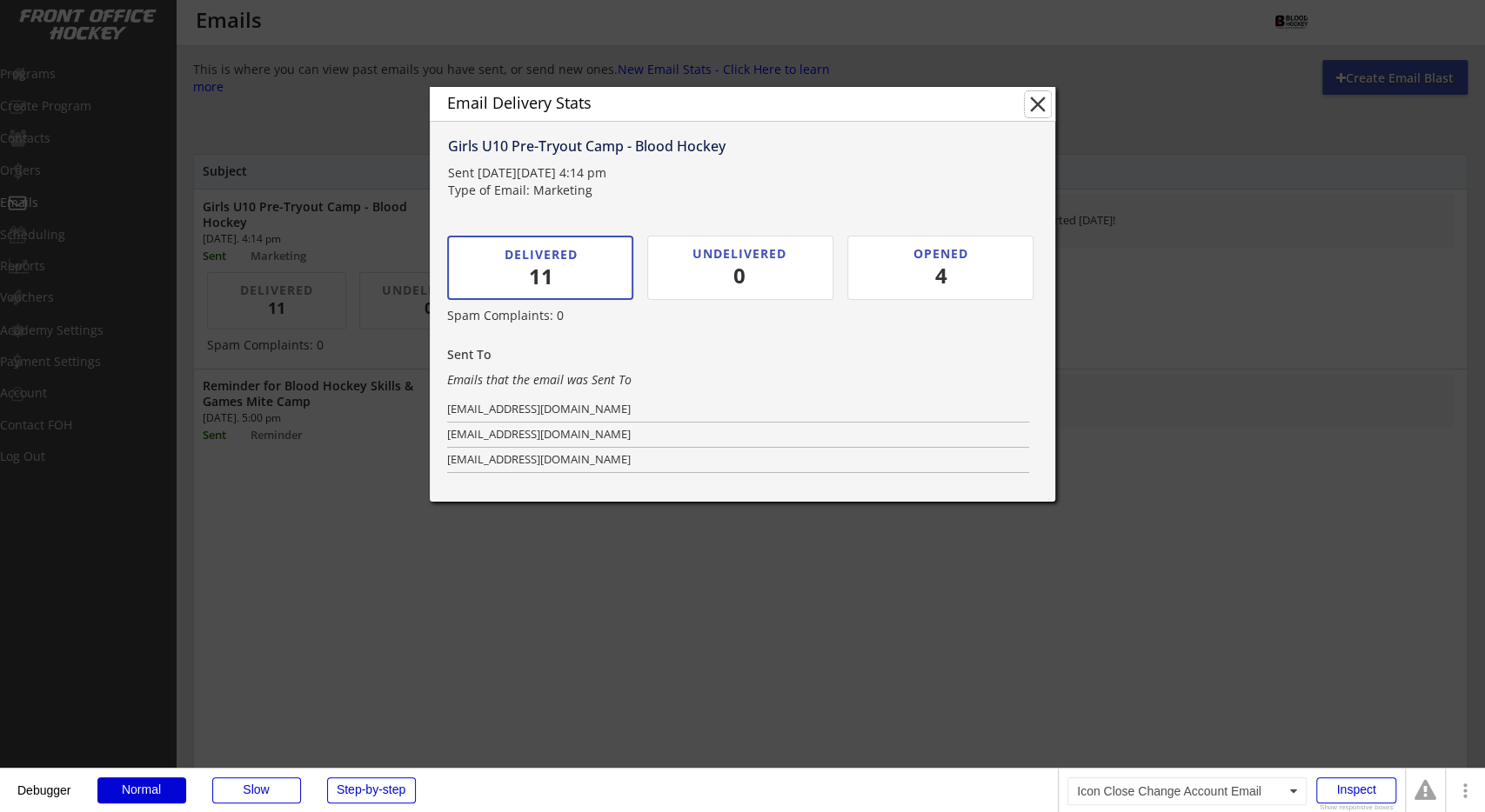
click at [1033, 110] on button "close" at bounding box center [1038, 104] width 26 height 26
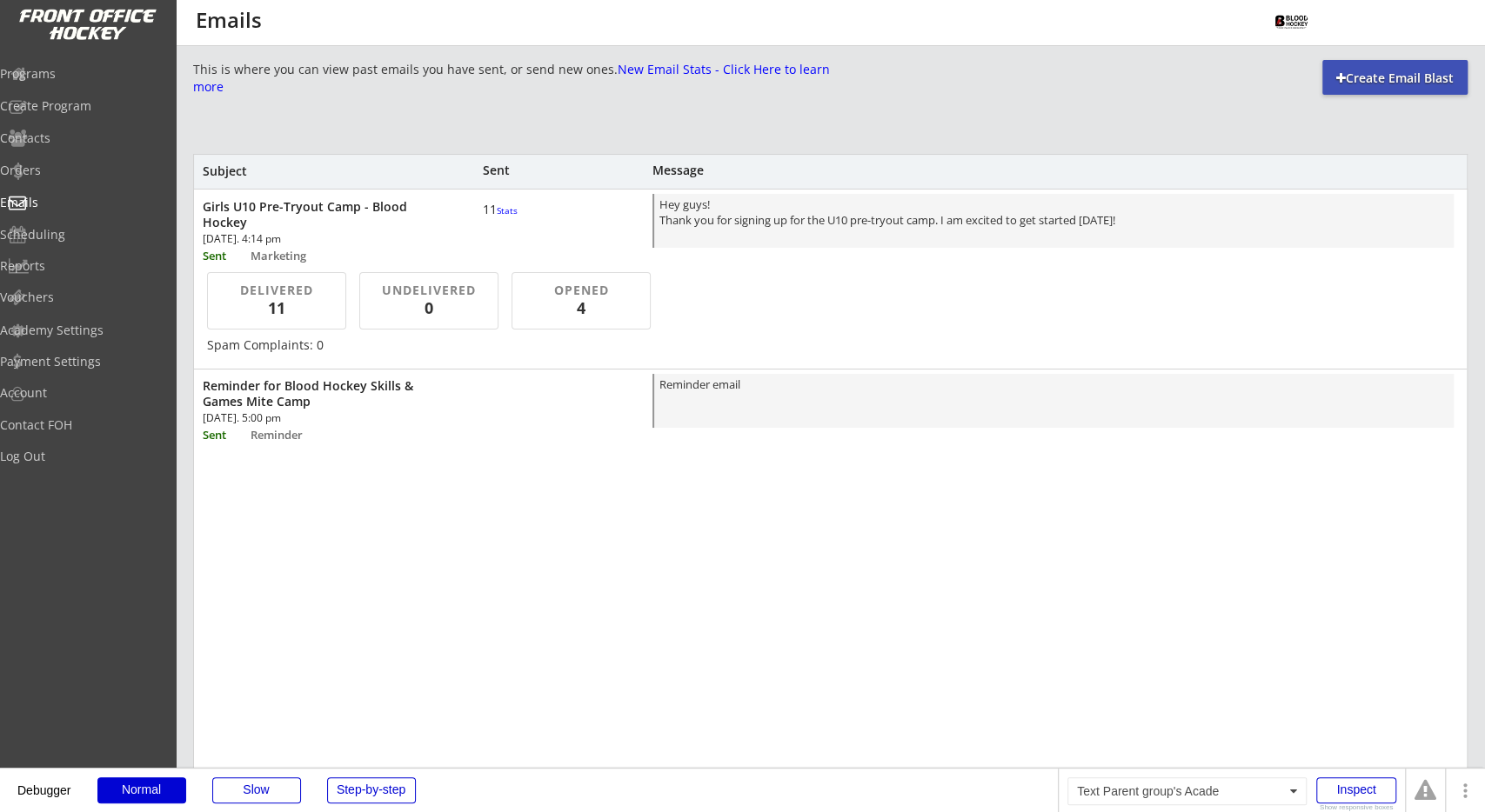
click at [316, 214] on div "Girls U10 Pre-Tryout Camp - Blood Hockey" at bounding box center [321, 214] width 237 height 31
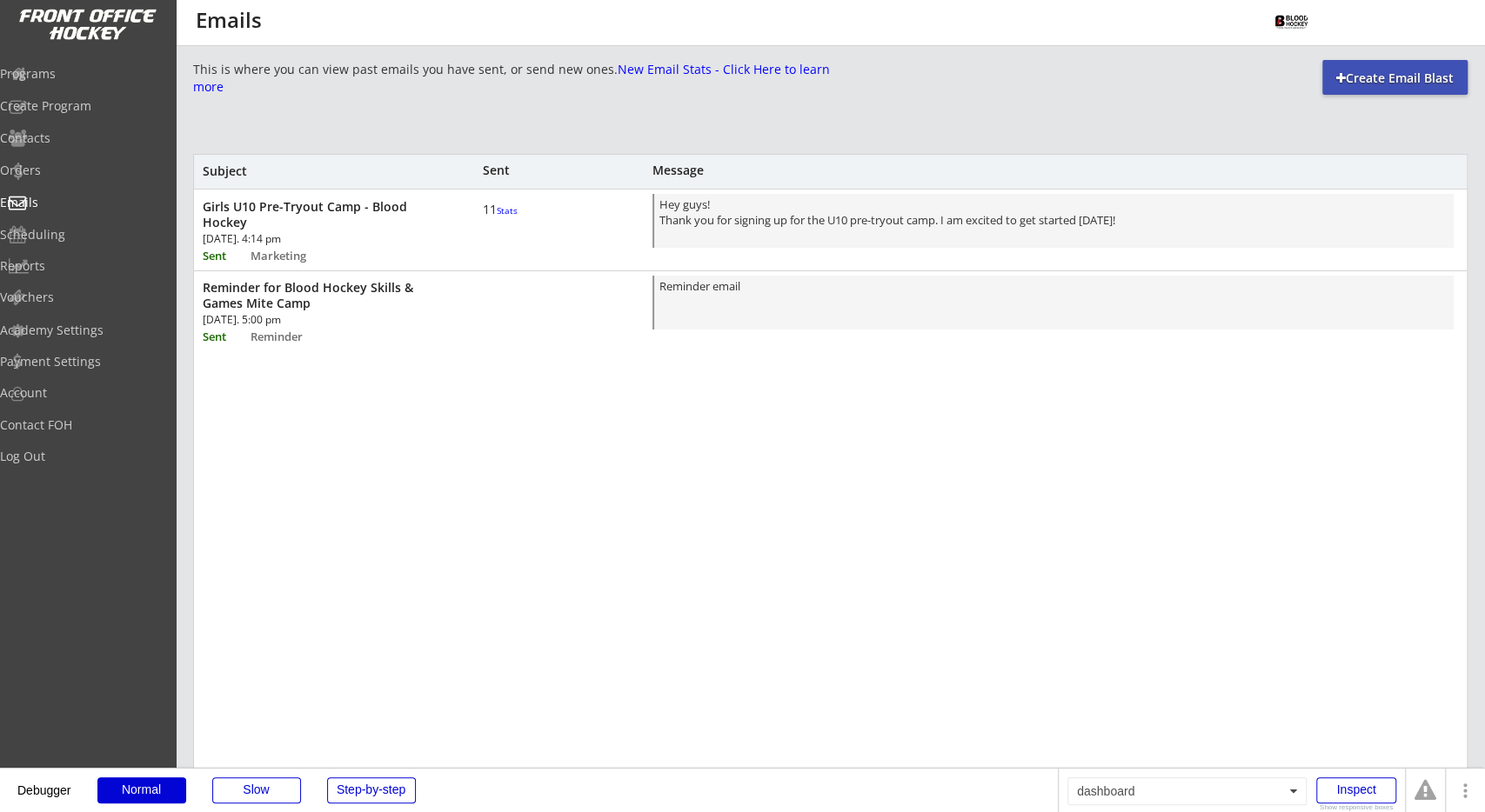
click at [311, 145] on div "This is where you can view past emails you have sent, or send new ones. New Ema…" at bounding box center [830, 624] width 1274 height 1130
click at [680, 210] on div "Hey guys! Thank you for signing up for the U10 pre-tryout camp. I am excited to…" at bounding box center [1053, 222] width 789 height 51
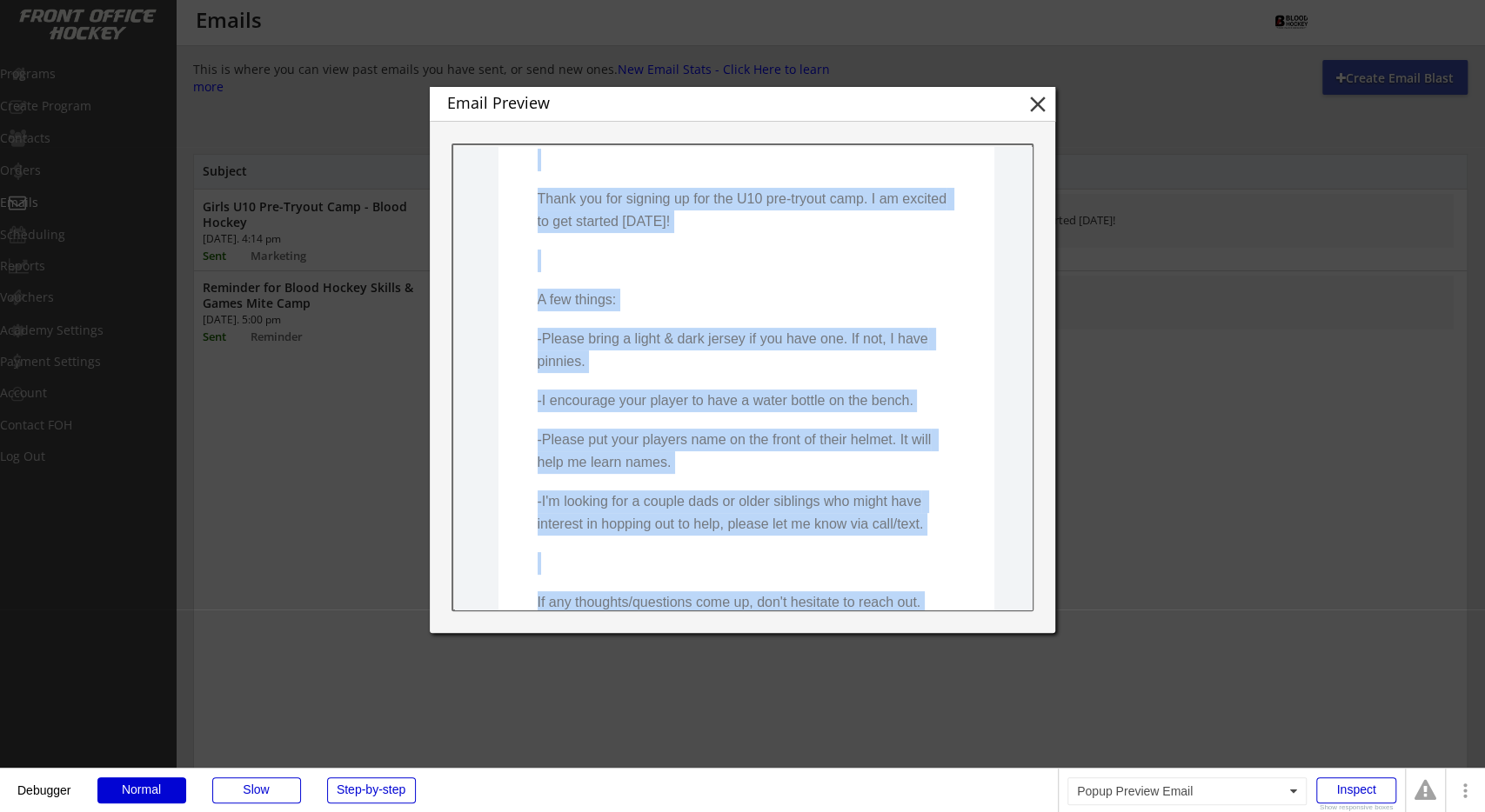
scroll to position [136, 0]
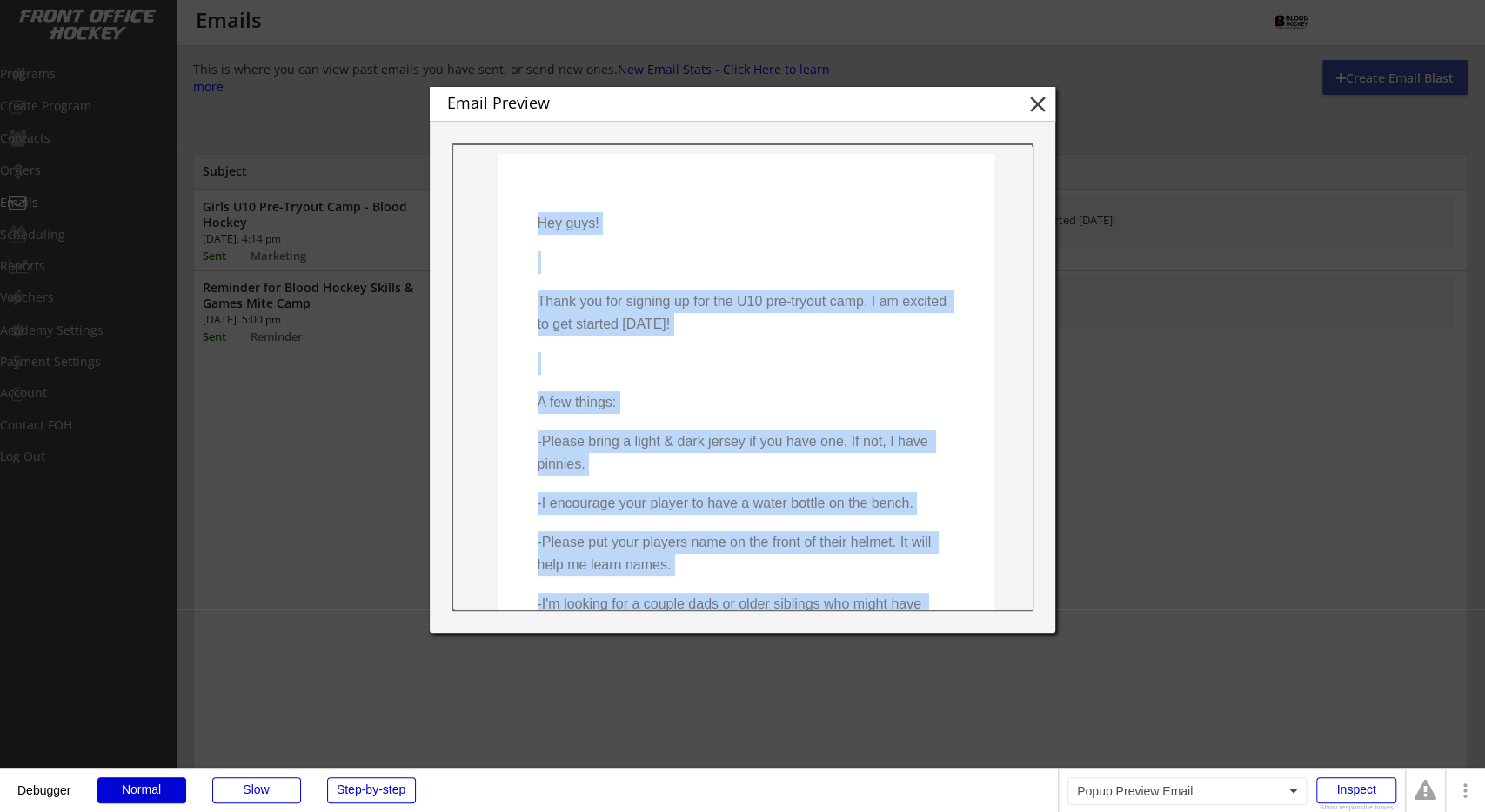
drag, startPoint x: 668, startPoint y: 578, endPoint x: 536, endPoint y: 230, distance: 372.2
click at [538, 230] on pre "Hey guys! Thank you for signing up for the U10 pre-tryout camp. I am excited to…" at bounding box center [747, 646] width 418 height 879
copy pre "Hey guys! Thank you for signing up for the U10 pre-tryout camp. I am excited to…"
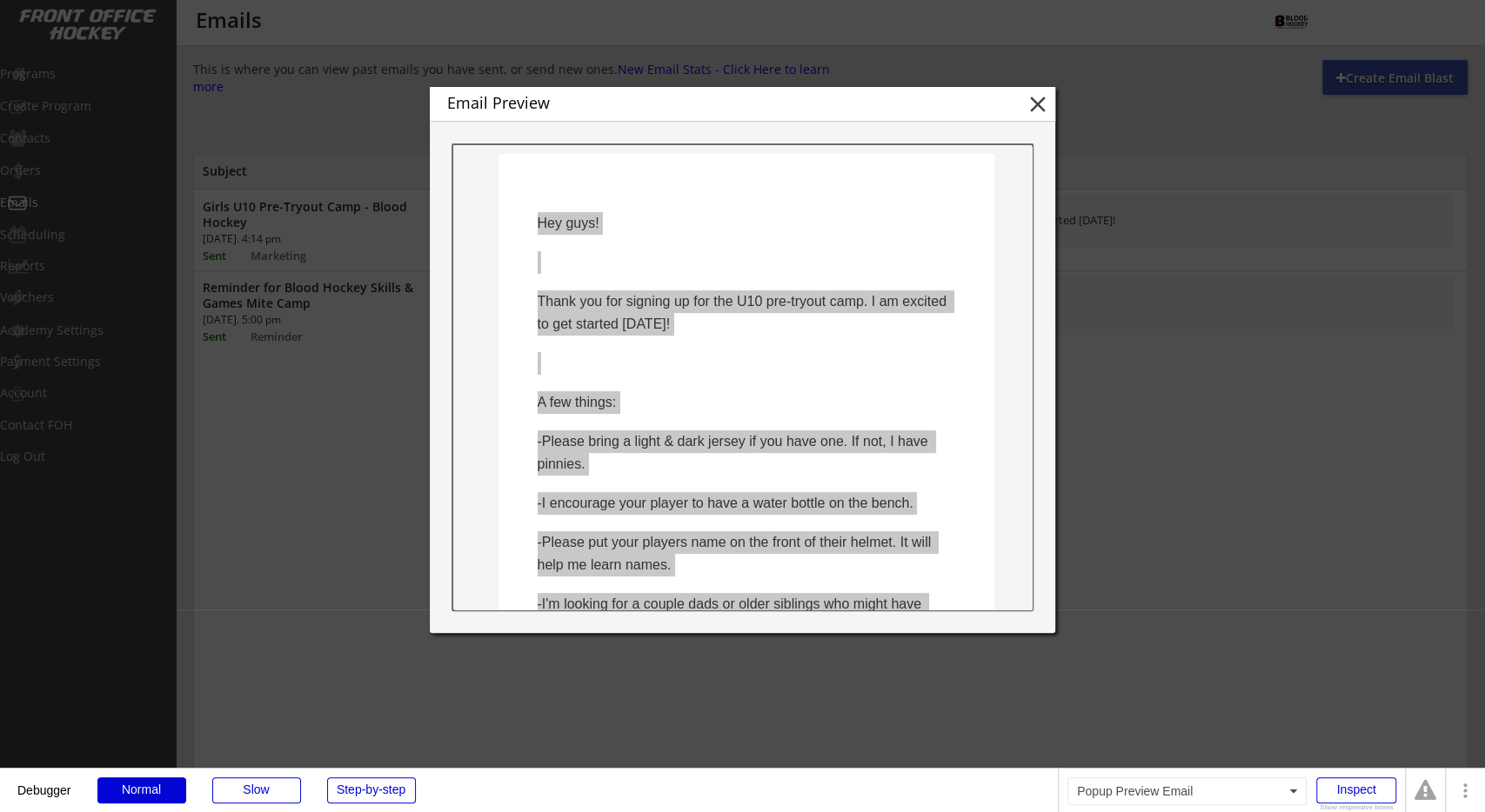
click at [399, 156] on div at bounding box center [742, 406] width 1485 height 812
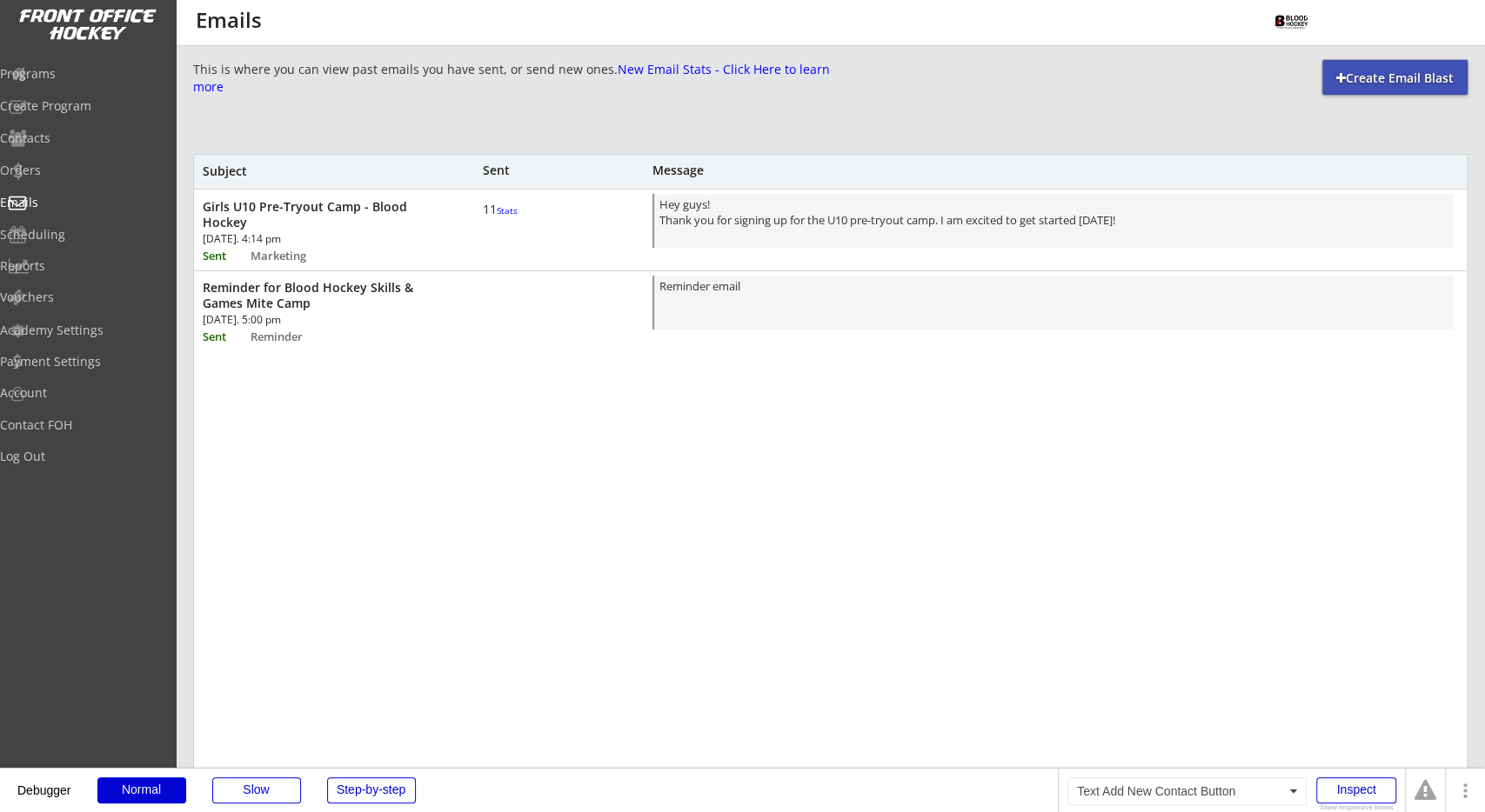
click at [1351, 67] on div "Create Email Blast" at bounding box center [1395, 77] width 145 height 35
select select ""All""
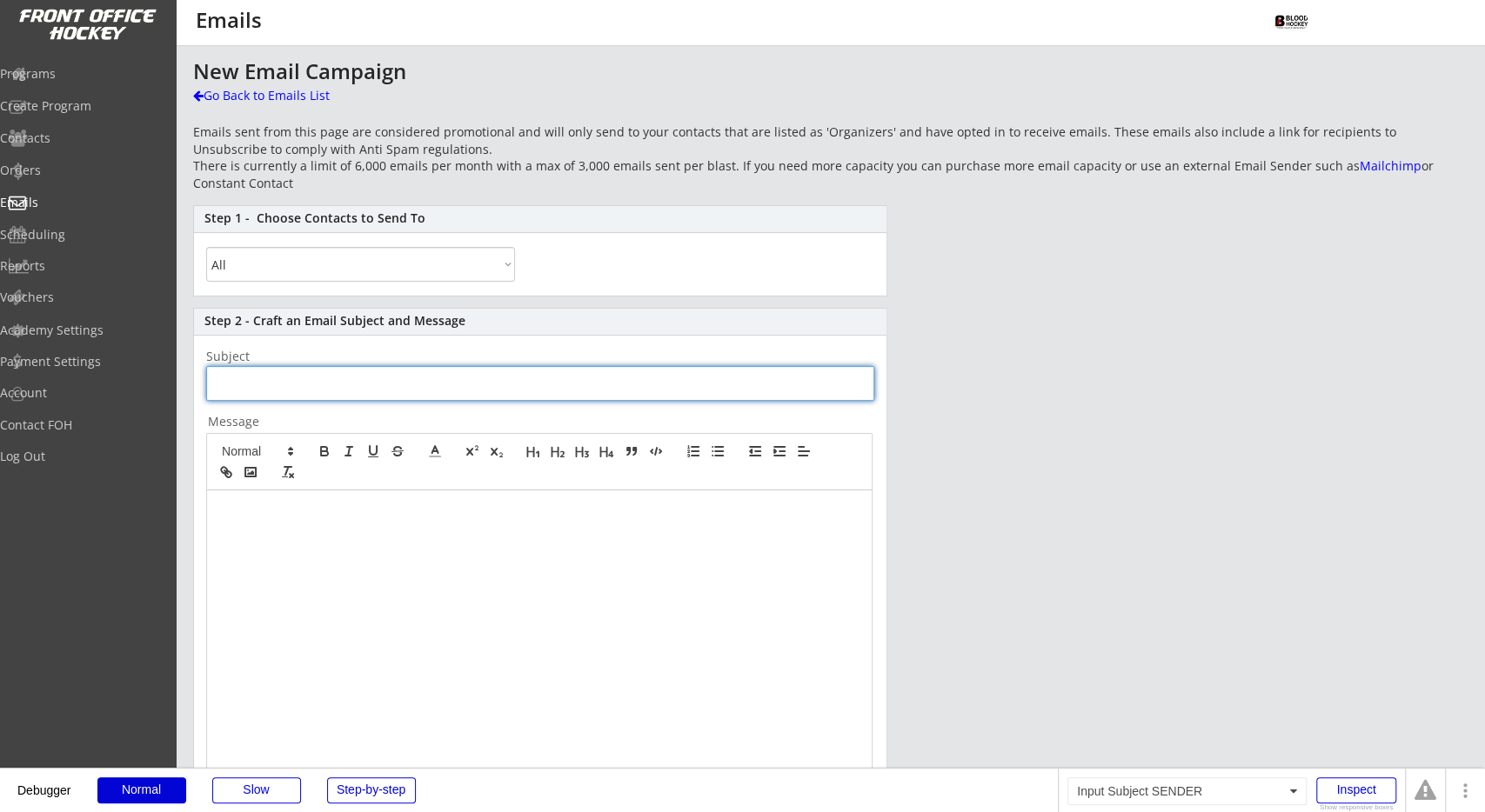
click at [412, 375] on input "input" at bounding box center [540, 384] width 668 height 35
click at [390, 486] on div at bounding box center [539, 463] width 665 height 57
type input "Testing"
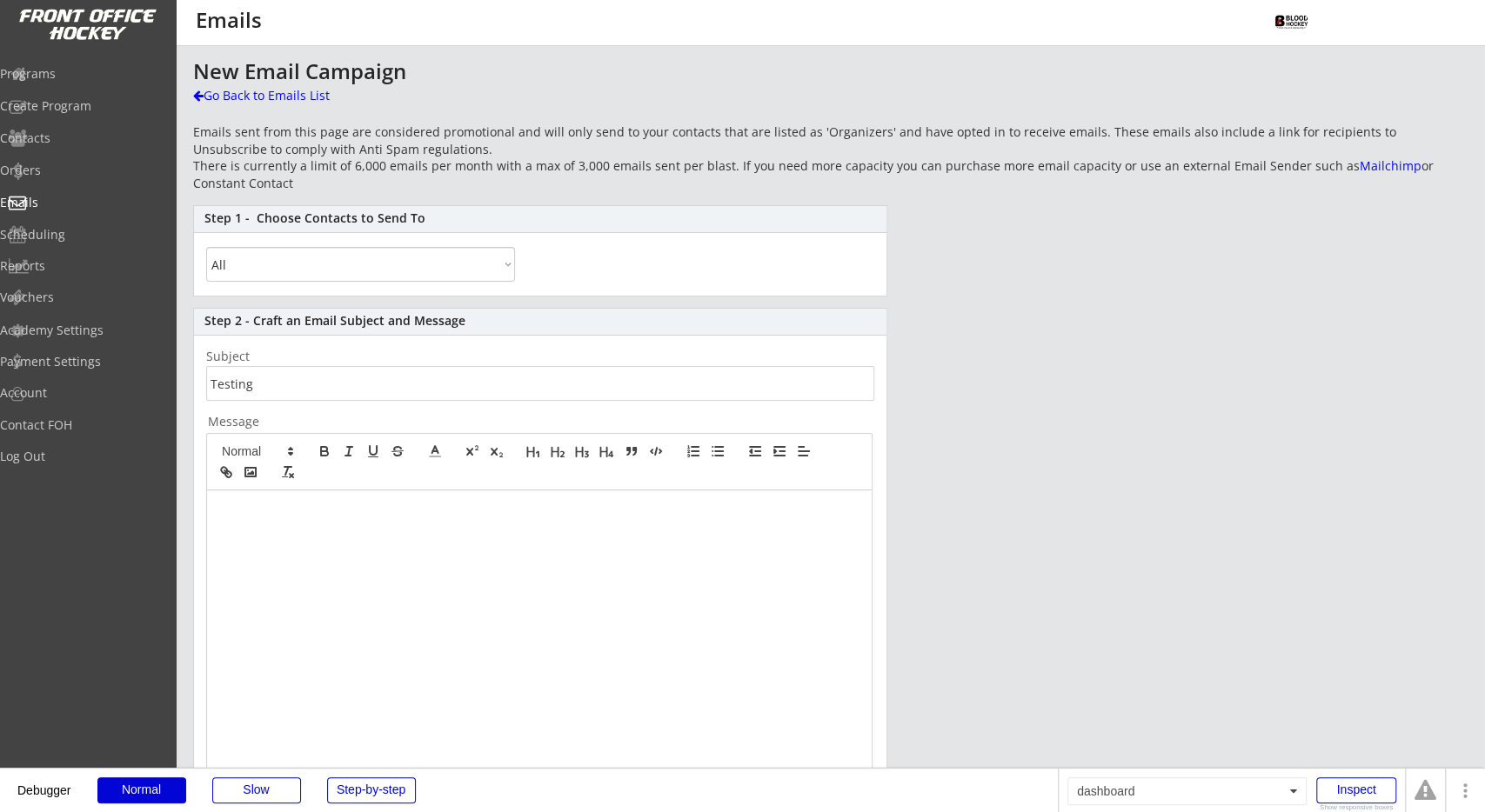
click at [394, 518] on div at bounding box center [539, 653] width 665 height 326
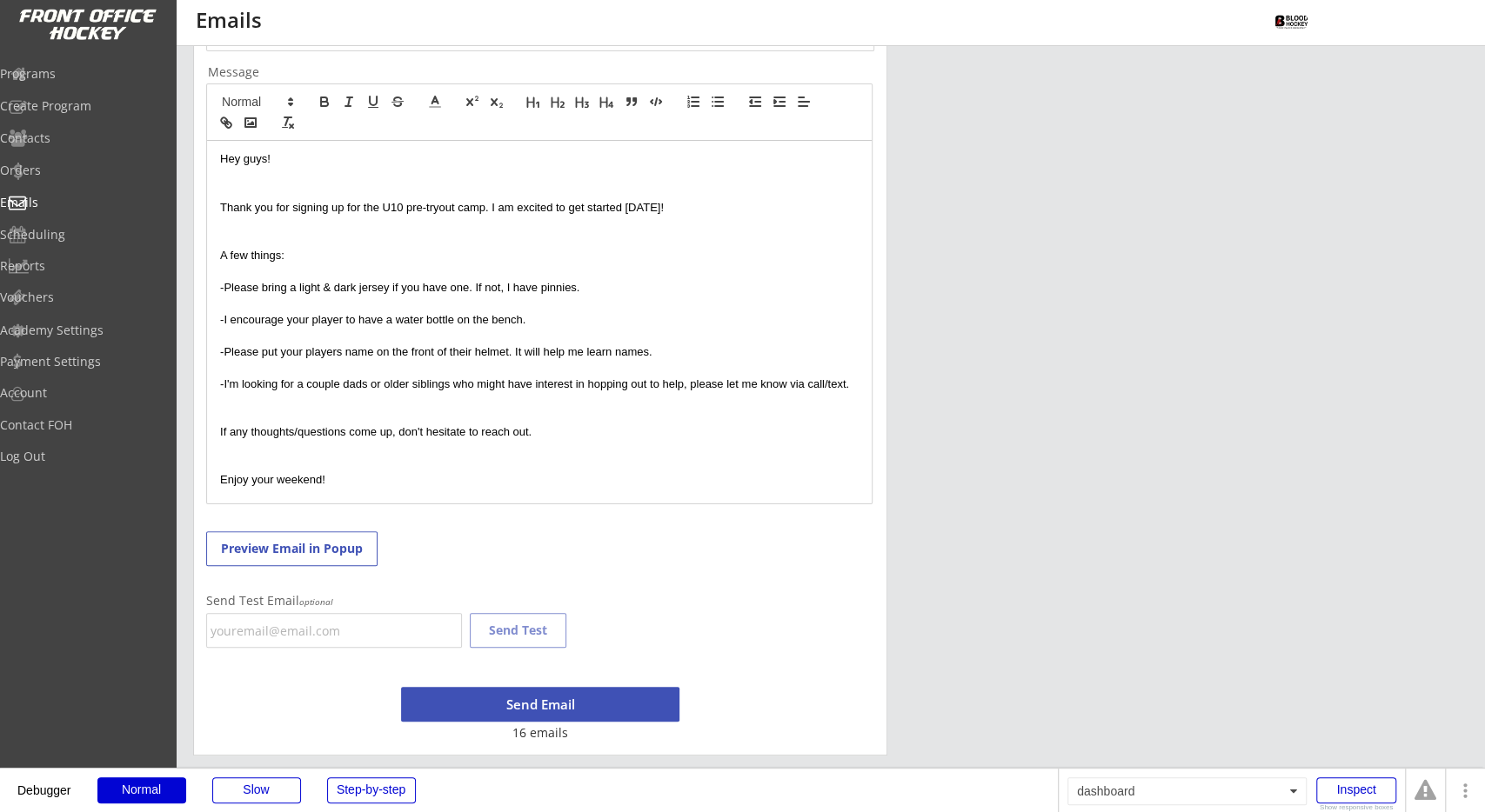
scroll to position [360, 0]
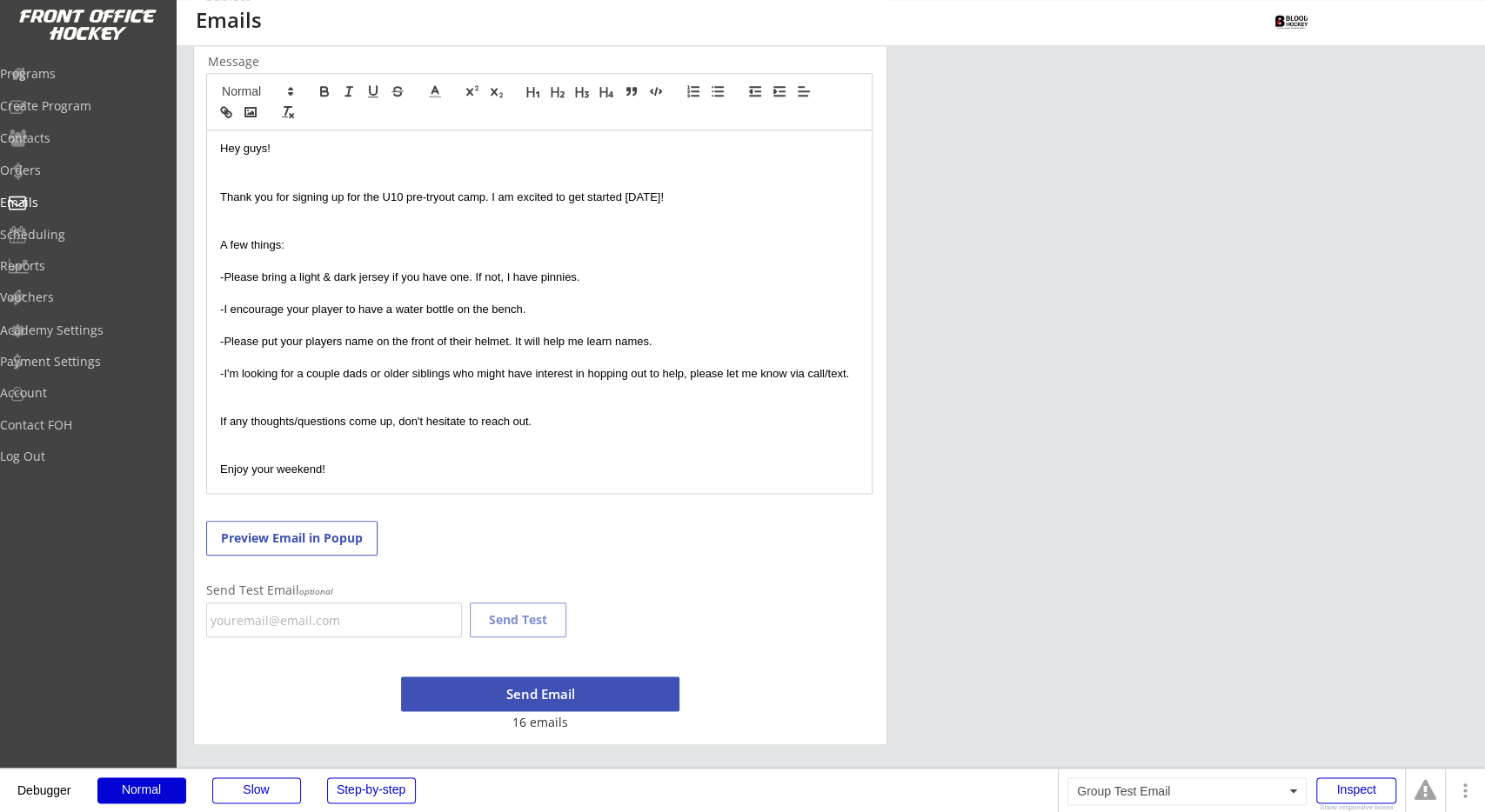
click at [324, 602] on div "Send Test Email optional Send Test" at bounding box center [390, 612] width 368 height 55
click at [321, 620] on input "email" at bounding box center [334, 620] width 256 height 35
type input "info@frontofficehockey.com"
click at [510, 626] on button "Send Test" at bounding box center [518, 620] width 96 height 35
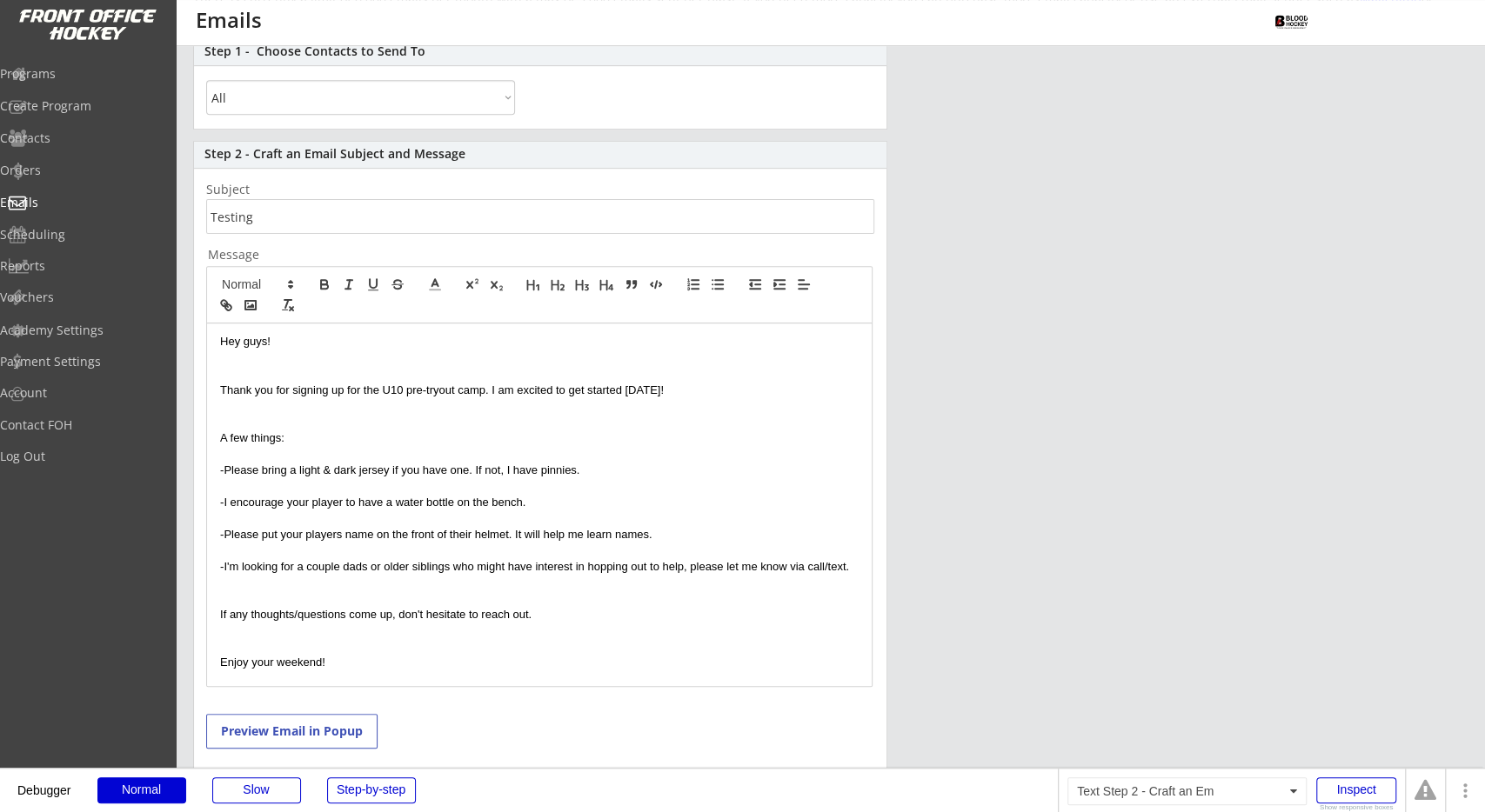
scroll to position [166, 0]
click at [279, 226] on input "input" at bounding box center [540, 217] width 668 height 35
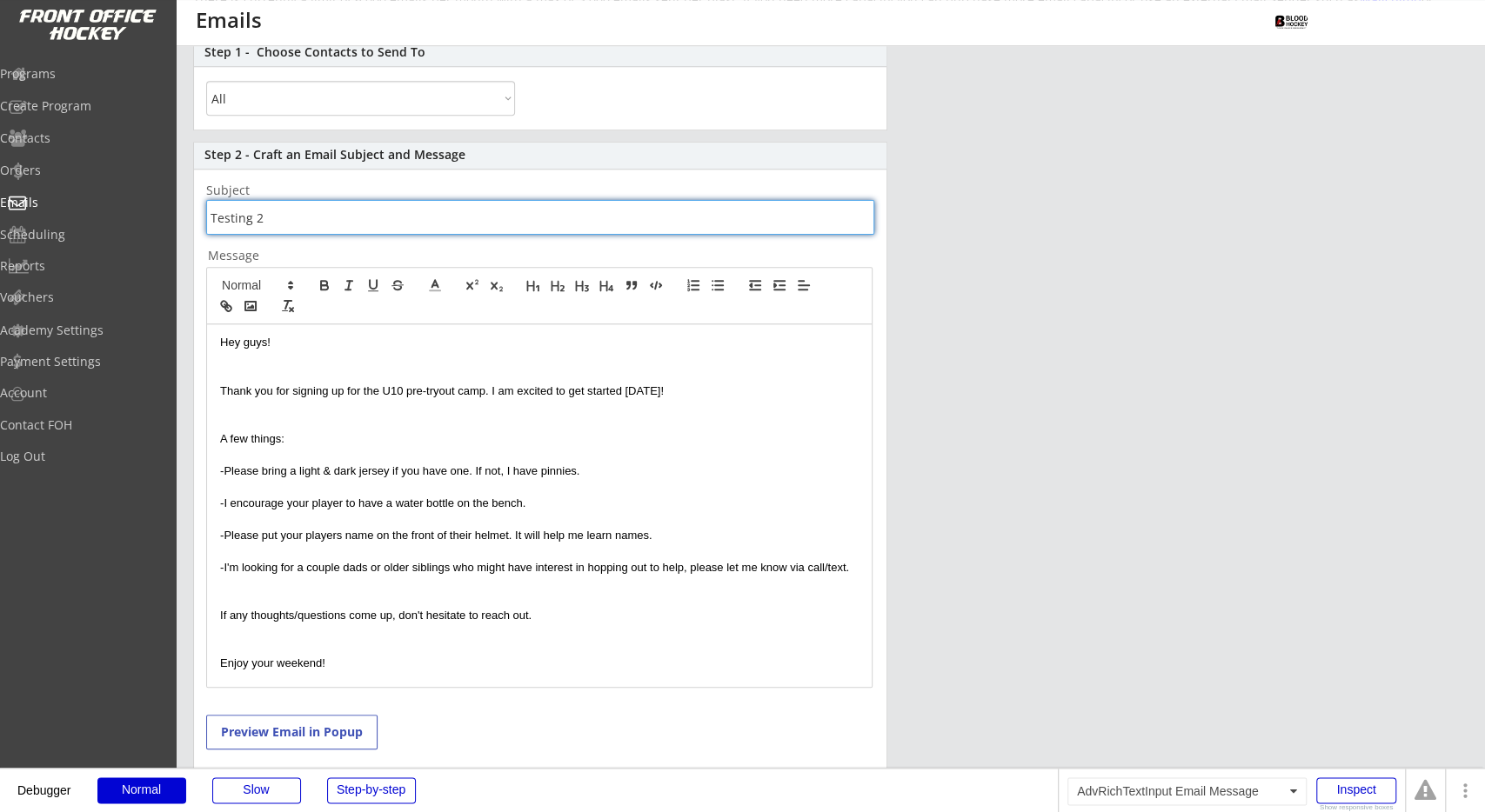
type input "Testing 2"
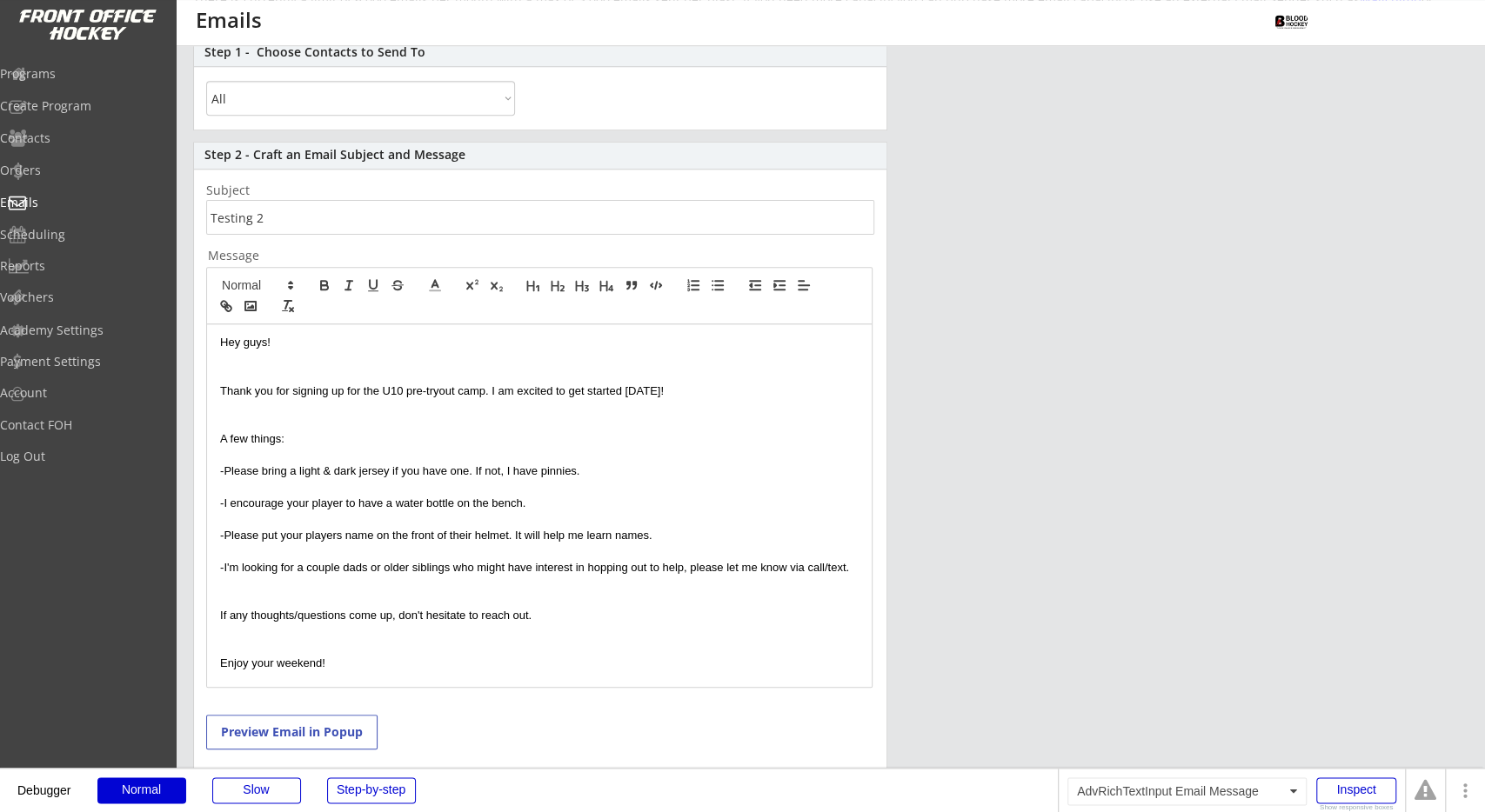
click at [828, 565] on p "-I'm looking for a couple dads or older siblings who might have interest in hop…" at bounding box center [539, 567] width 639 height 16
click at [300, 614] on p "If any thoughts/questions come up, don't hesitate to reach out." at bounding box center [539, 615] width 639 height 16
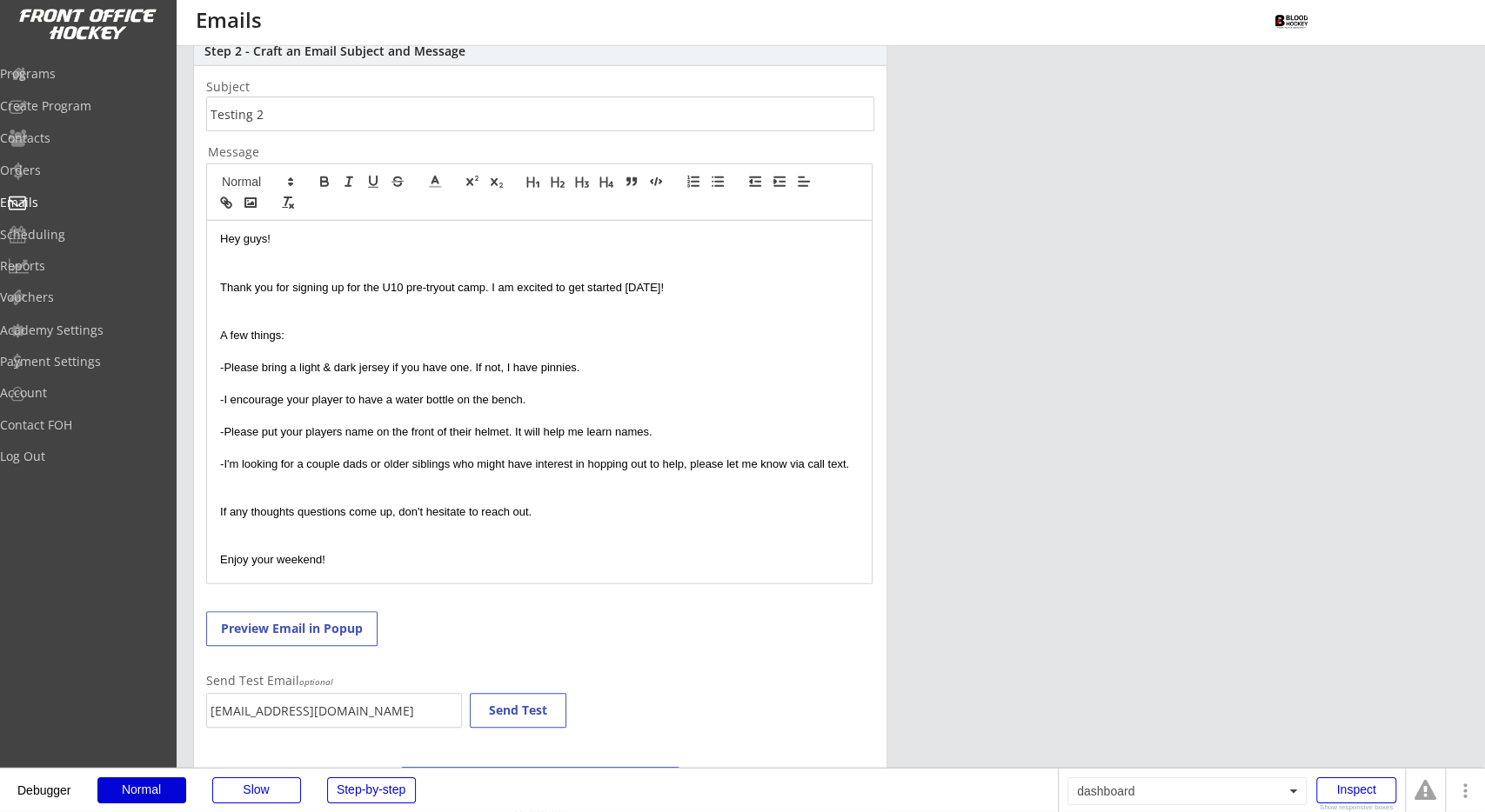
scroll to position [270, 0]
click at [516, 713] on button "Send Test" at bounding box center [518, 709] width 96 height 35
click at [75, 200] on div "Emails" at bounding box center [82, 202] width 157 height 12
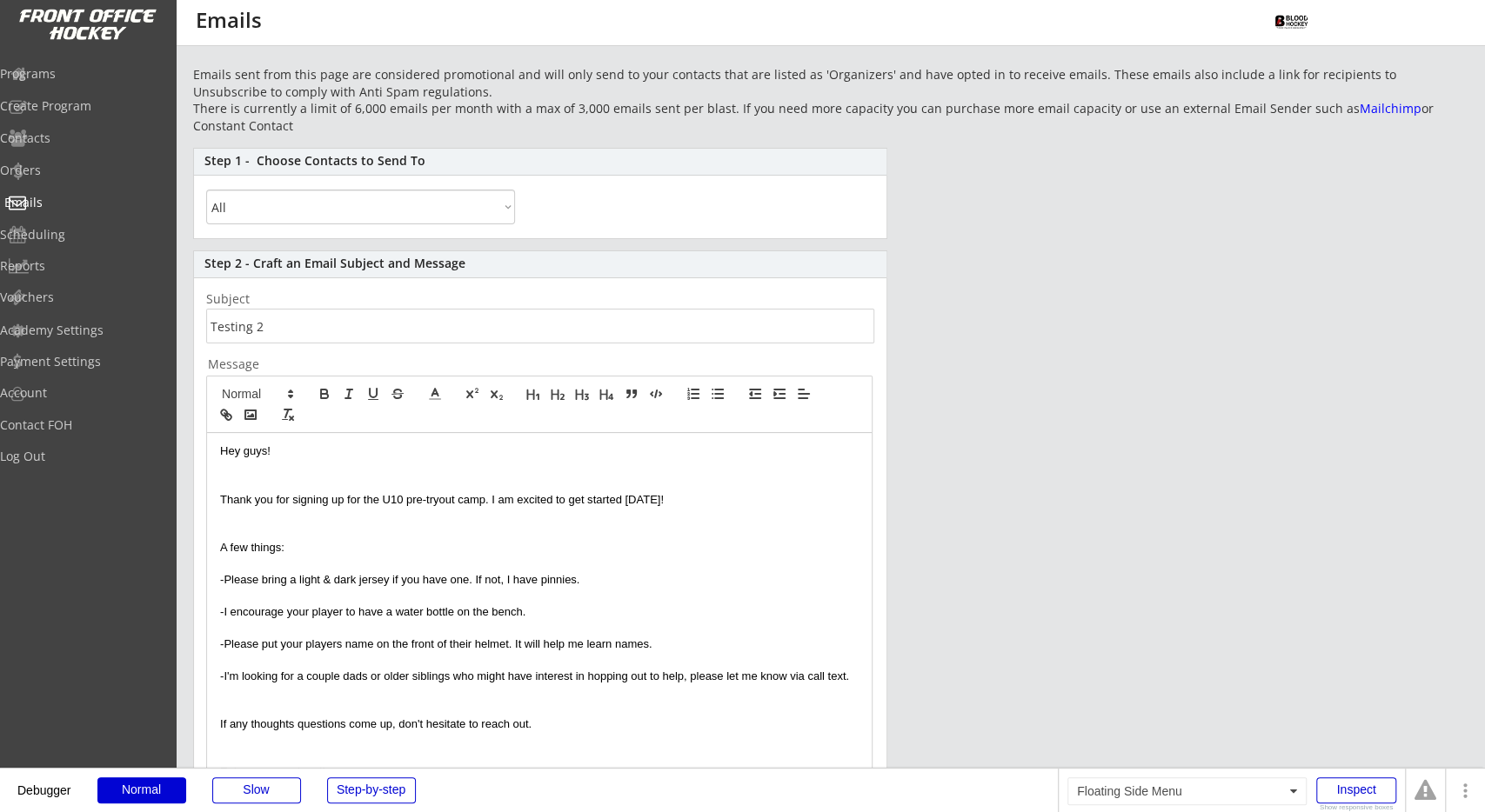
scroll to position [0, 0]
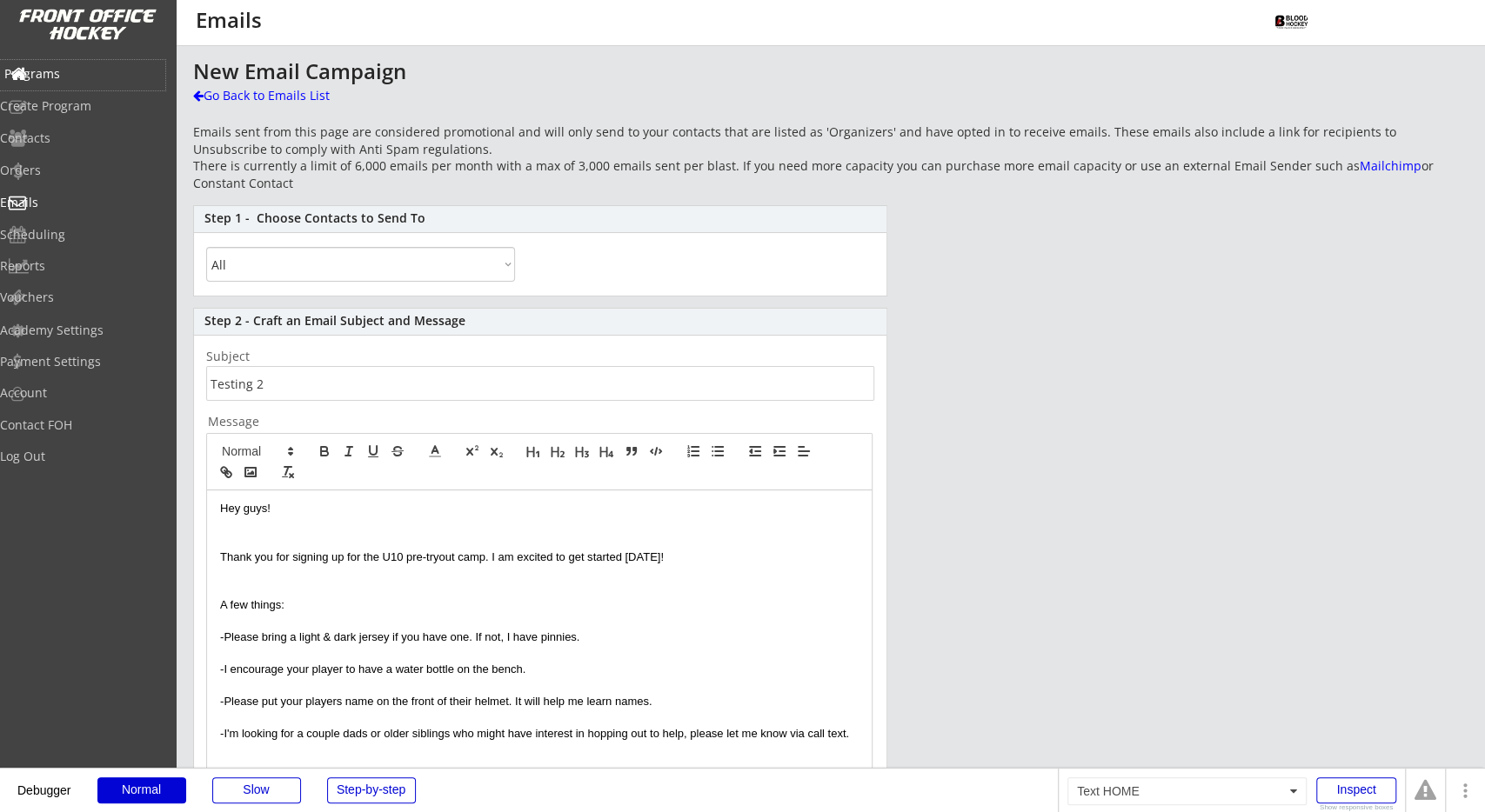
click at [88, 78] on div "Programs" at bounding box center [82, 73] width 157 height 12
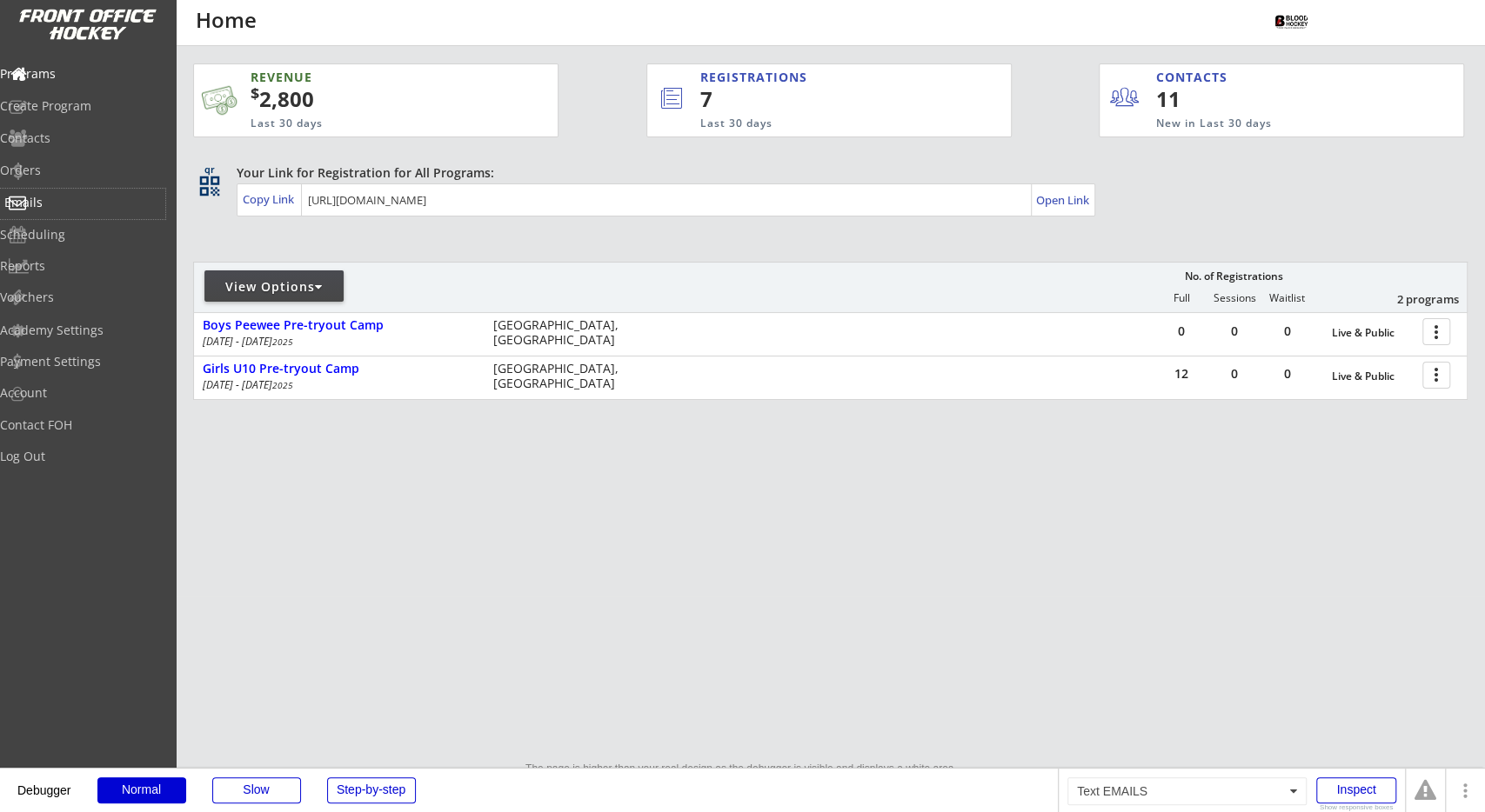
click at [86, 216] on div "Emails" at bounding box center [82, 203] width 165 height 30
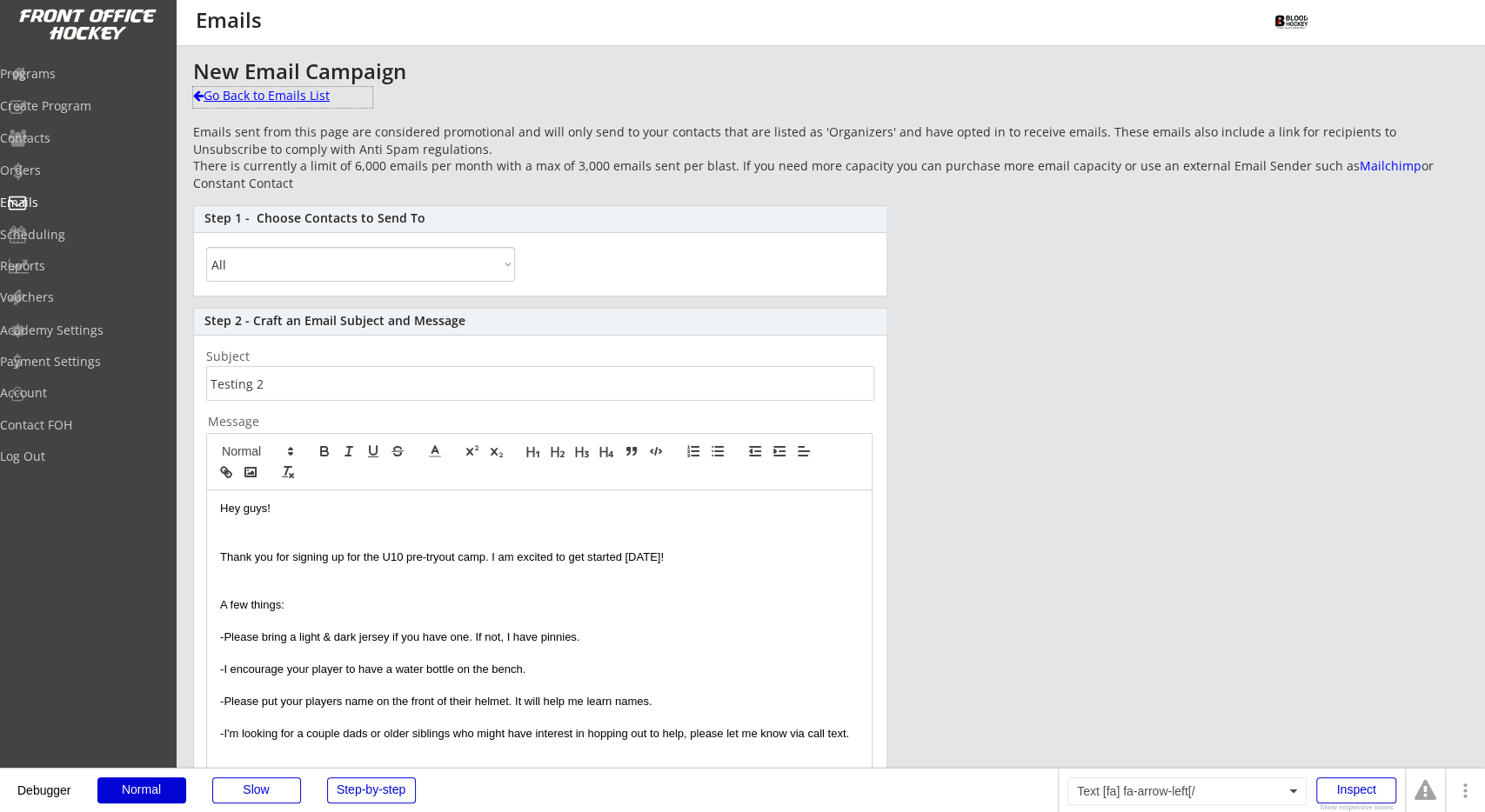
click at [264, 100] on div "Go Back to Emails List" at bounding box center [283, 95] width 180 height 17
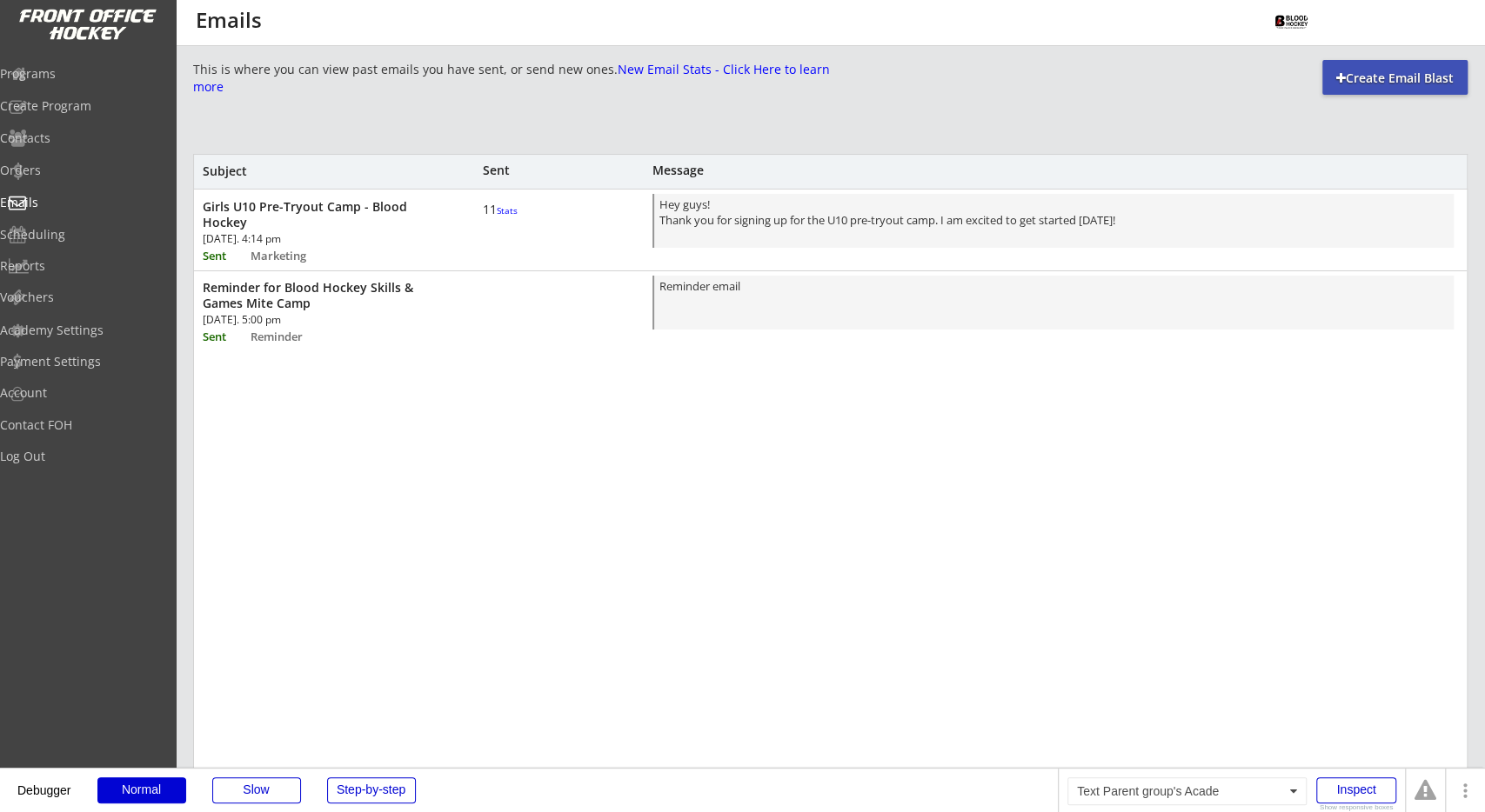
click at [500, 216] on font "Stats" at bounding box center [507, 210] width 21 height 12
click at [497, 216] on font "Stats" at bounding box center [507, 210] width 21 height 12
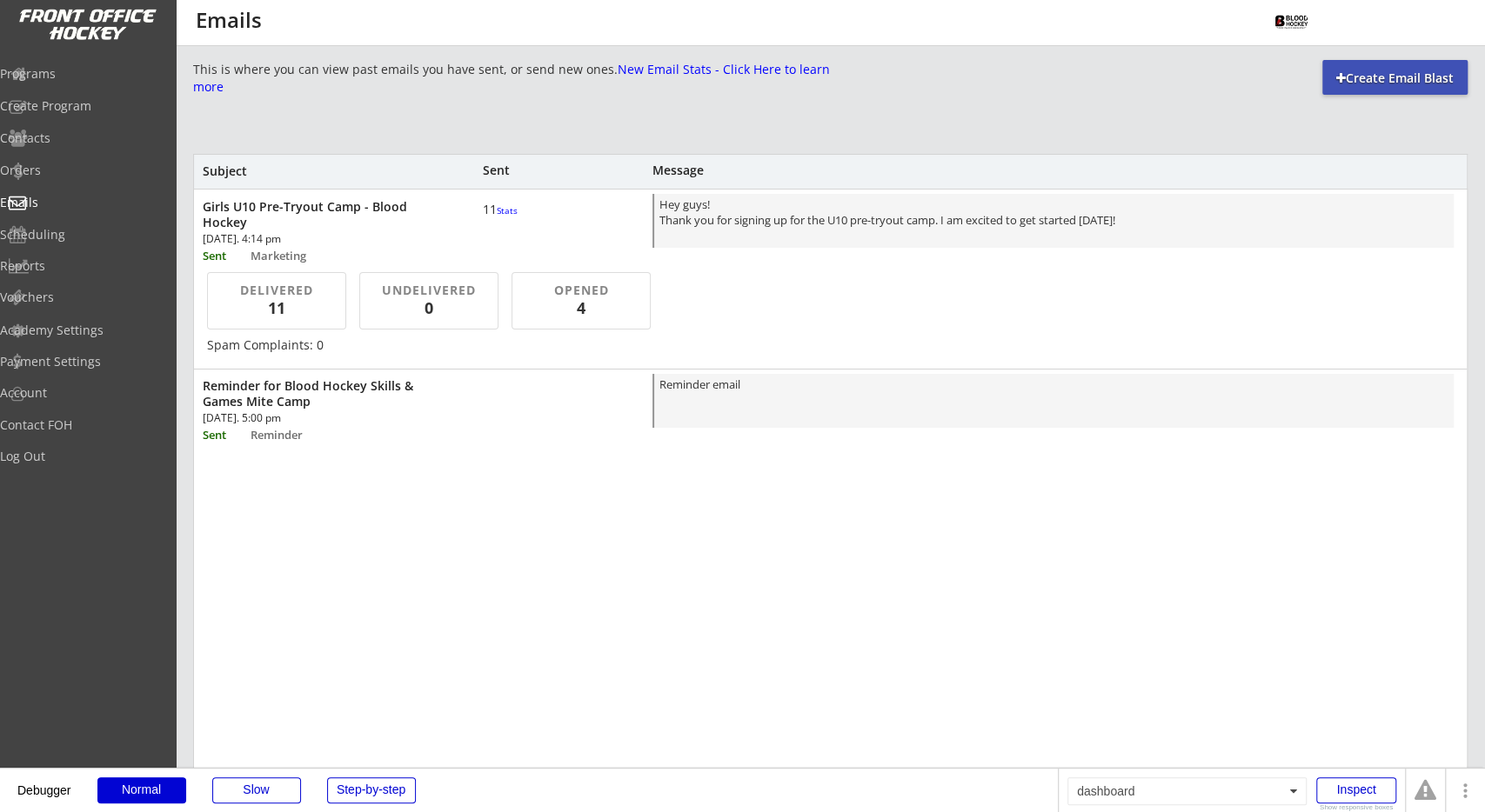
click at [557, 140] on div "This is where you can view past emails you have sent, or send new ones. New Ema…" at bounding box center [830, 624] width 1274 height 1130
click at [908, 74] on div "This is where you can view past emails you have sent, or send new ones. New Ema…" at bounding box center [830, 624] width 1274 height 1130
click at [497, 216] on font "Stats" at bounding box center [507, 210] width 21 height 12
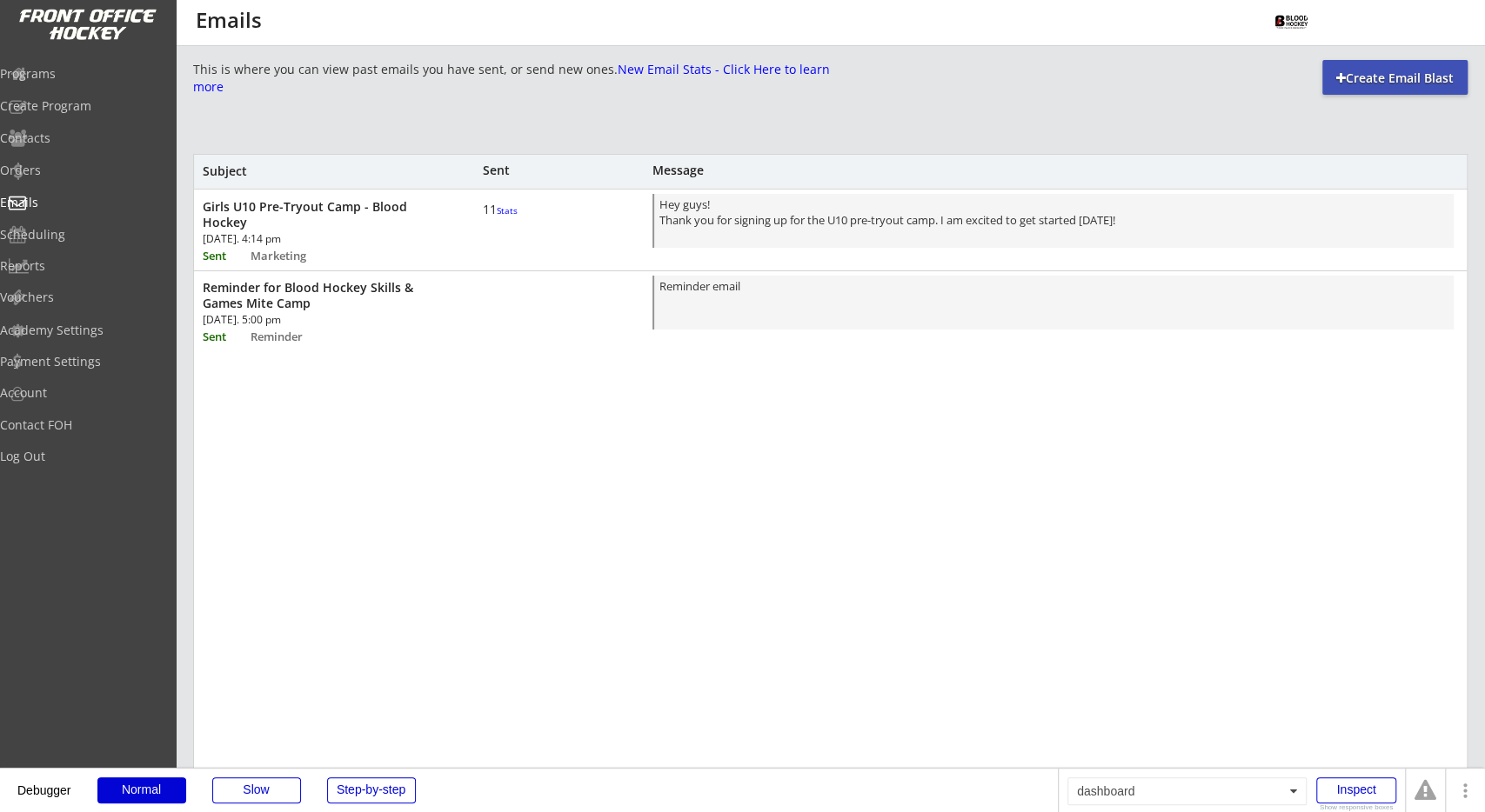
click at [497, 216] on font "Stats" at bounding box center [507, 210] width 21 height 12
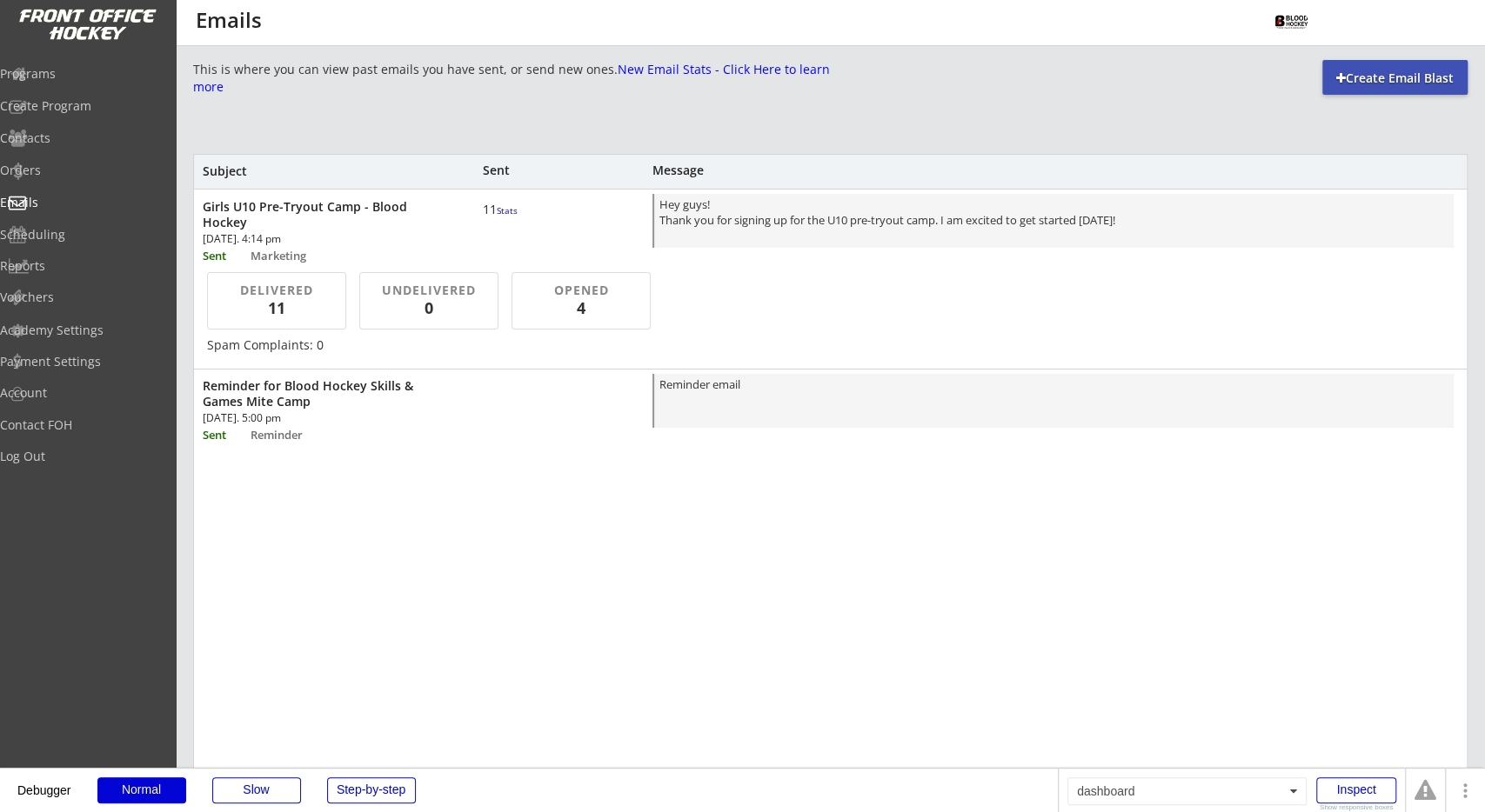
click at [509, 144] on div "This is where you can view past emails you have sent, or send new ones. New Ema…" at bounding box center [830, 624] width 1274 height 1130
click at [99, 70] on div "Programs" at bounding box center [82, 73] width 157 height 12
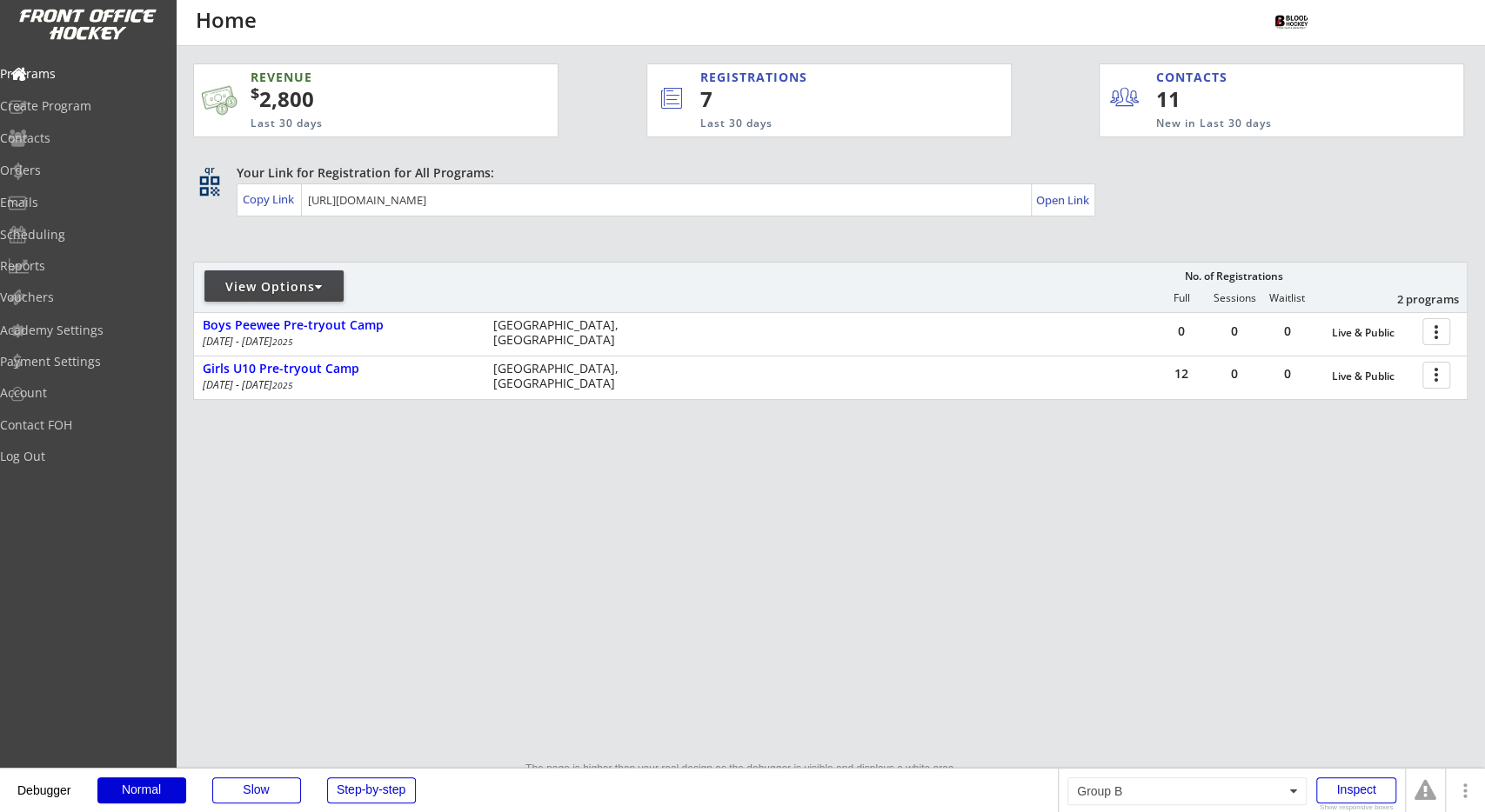
click at [600, 126] on div "REVENUE $ 2,800 Last 30 days REGISTRATIONS 7 Last 30 days CONTACTS 11 New in La…" at bounding box center [829, 93] width 1271 height 93
click at [111, 201] on div "Emails" at bounding box center [82, 202] width 157 height 12
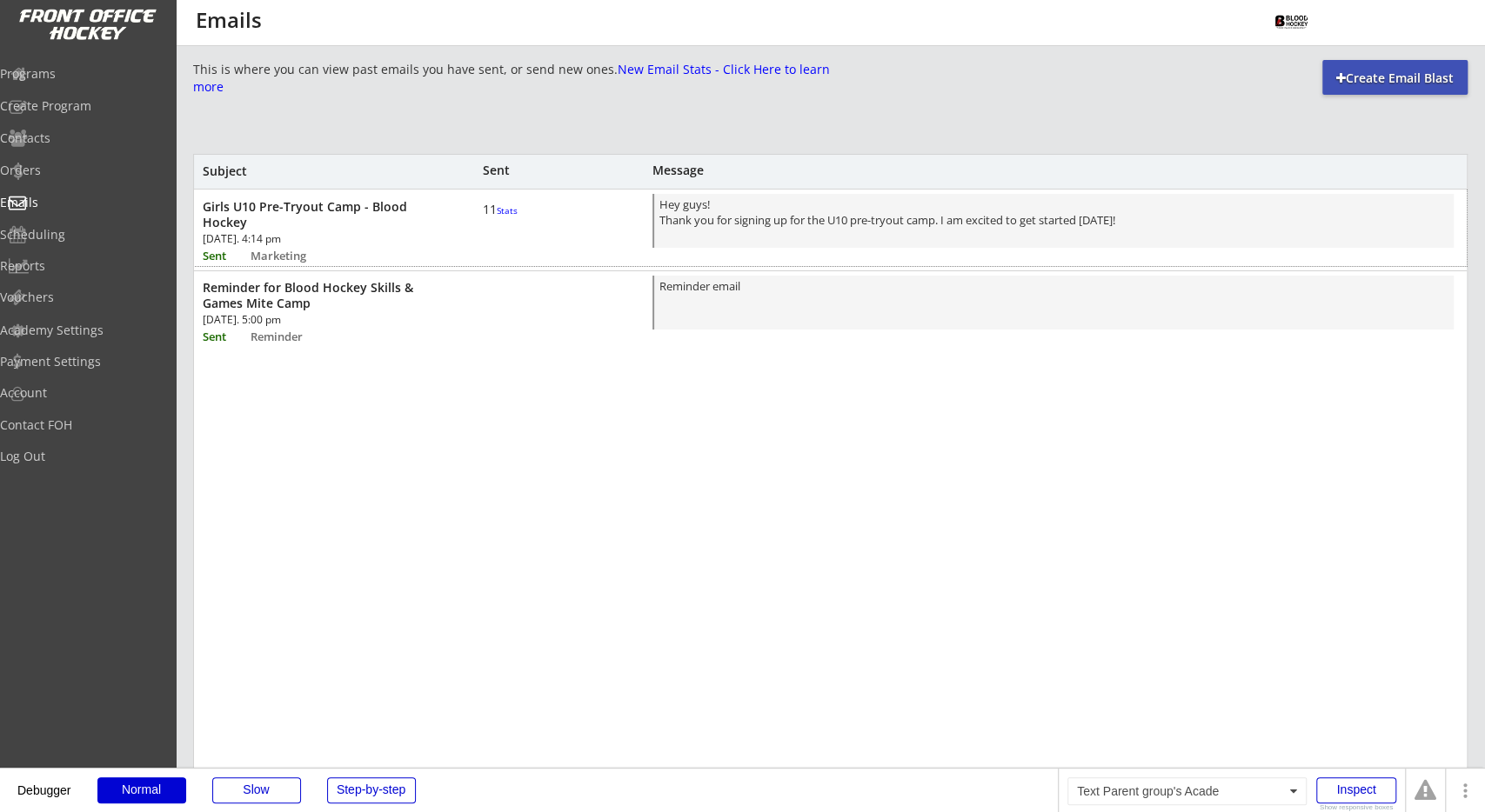
click at [497, 216] on font "Stats" at bounding box center [507, 210] width 21 height 12
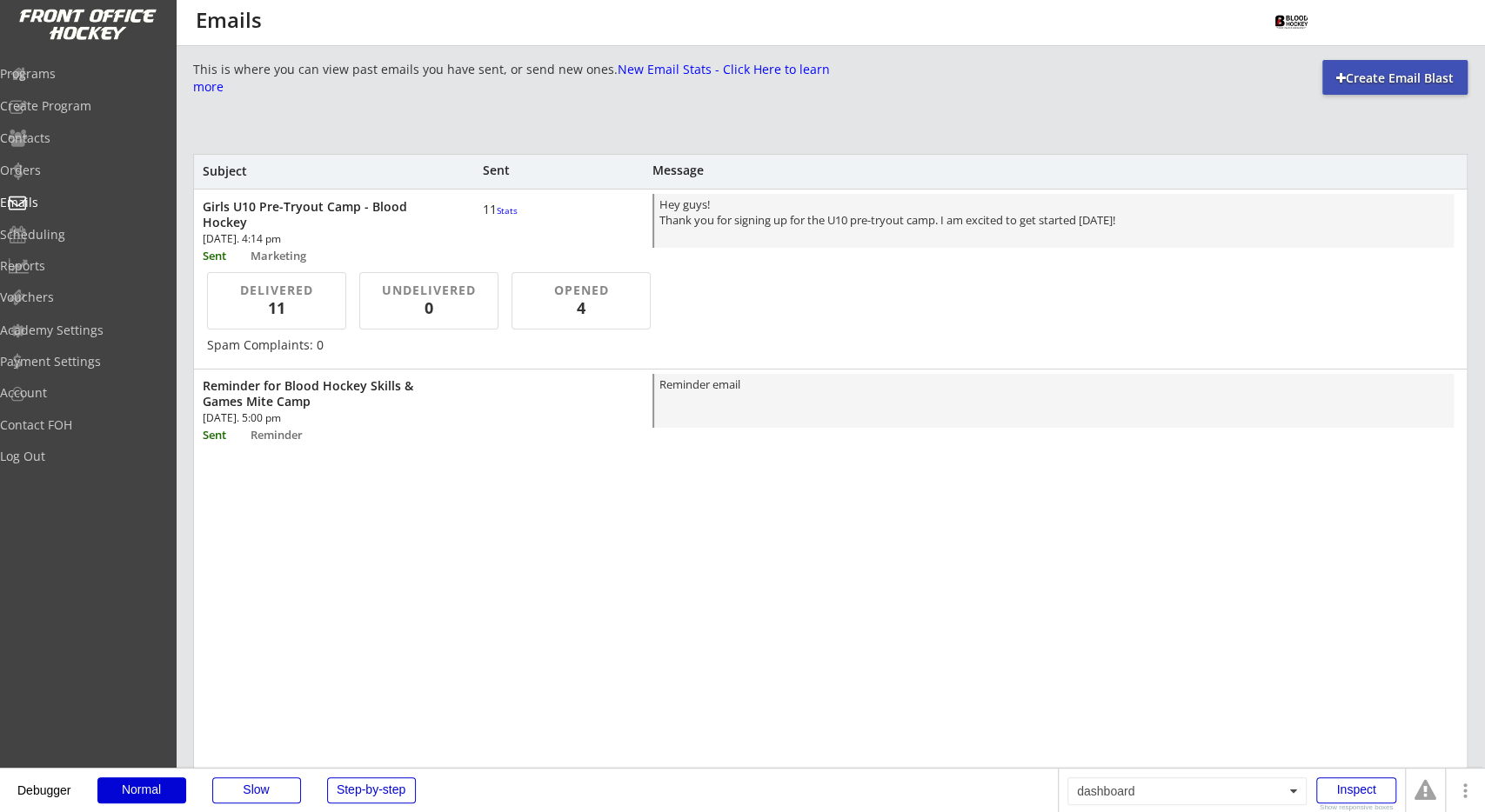
click at [538, 107] on div "This is where you can view past emails you have sent, or send new ones. New Ema…" at bounding box center [830, 624] width 1274 height 1130
click at [302, 317] on div "11" at bounding box center [277, 309] width 101 height 22
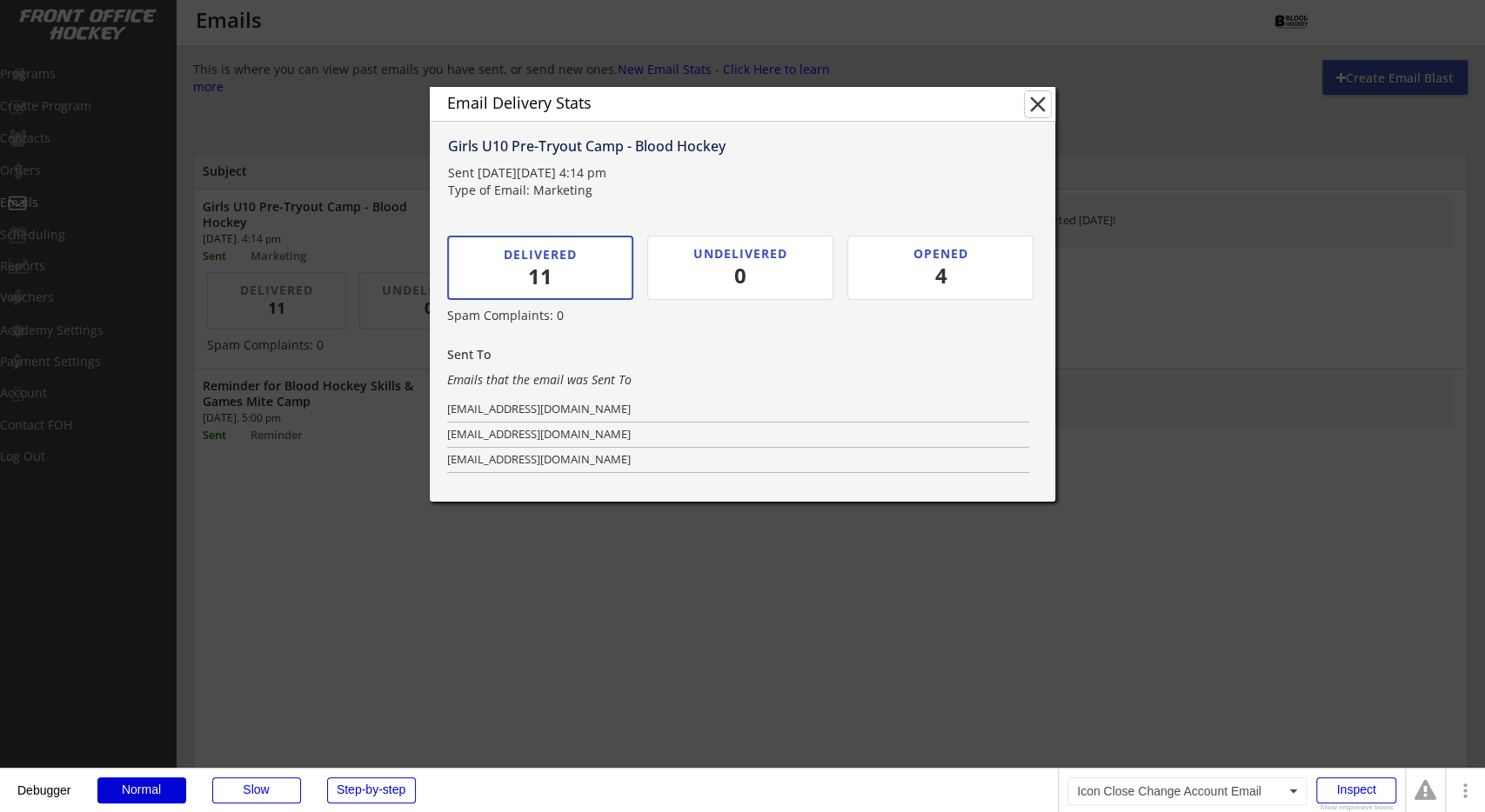
click at [1038, 113] on button "close" at bounding box center [1038, 104] width 26 height 26
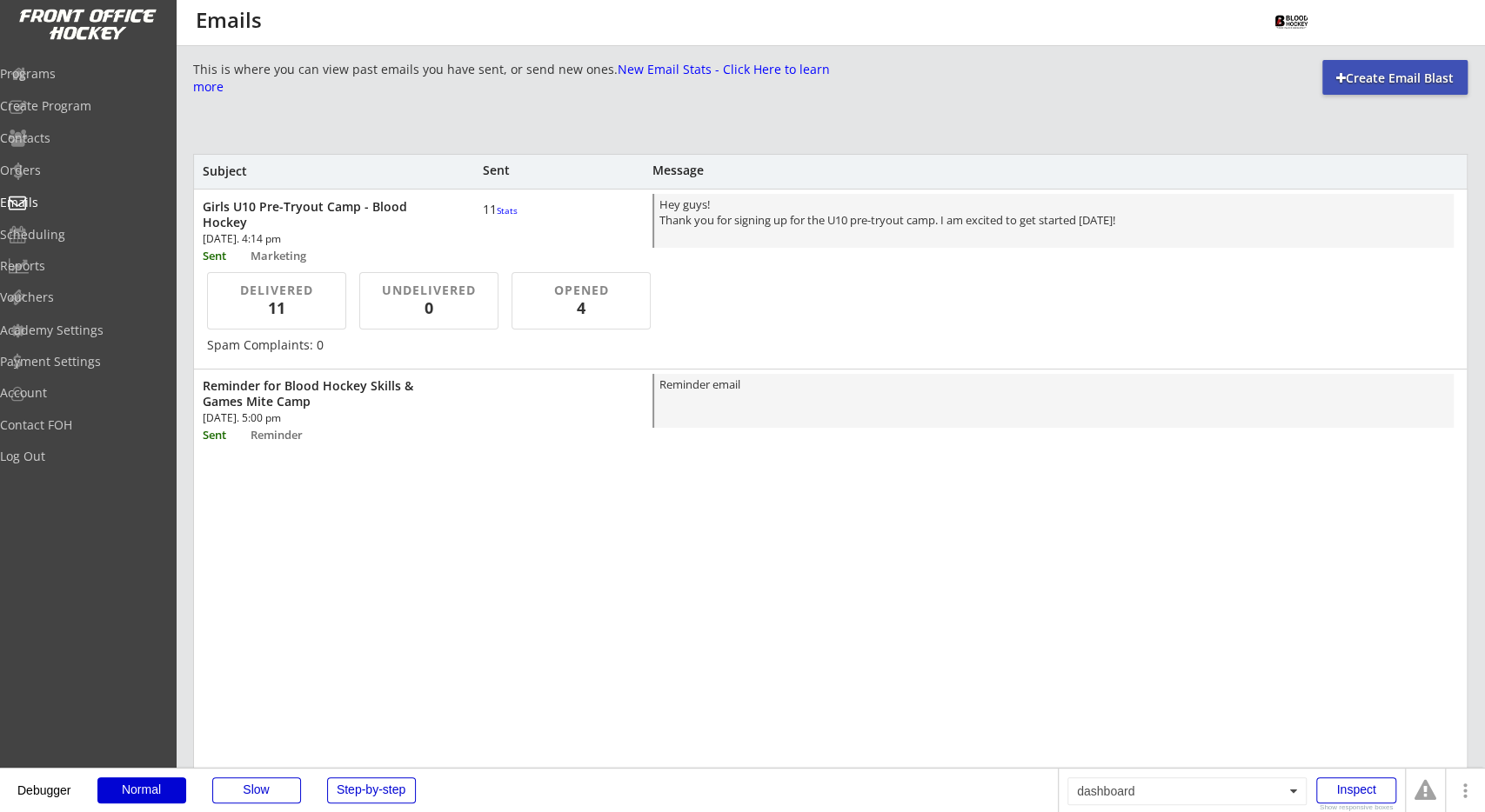
click at [999, 132] on div "This is where you can view past emails you have sent, or send new ones. New Ema…" at bounding box center [830, 624] width 1274 height 1130
